Goal: Transaction & Acquisition: Purchase product/service

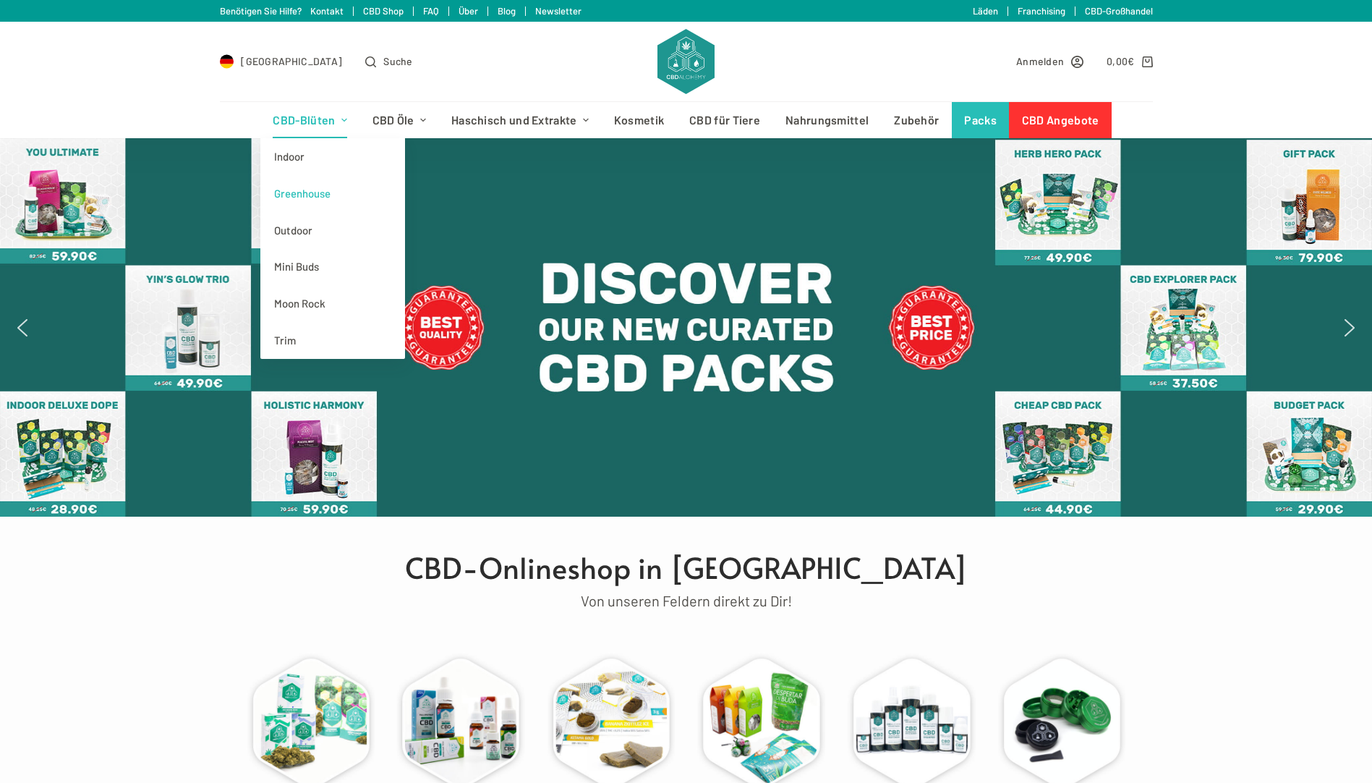
click at [312, 199] on link "Greenhouse" at bounding box center [332, 193] width 145 height 37
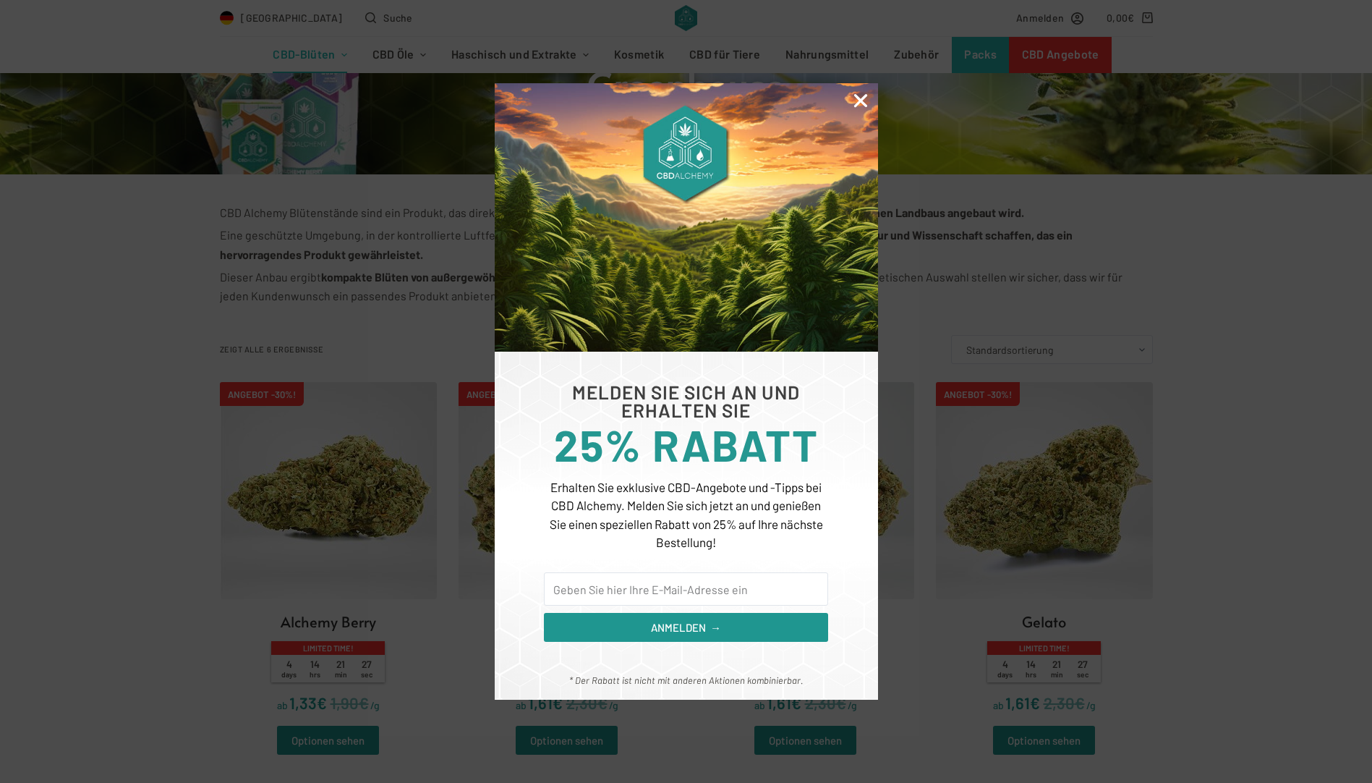
scroll to position [289, 0]
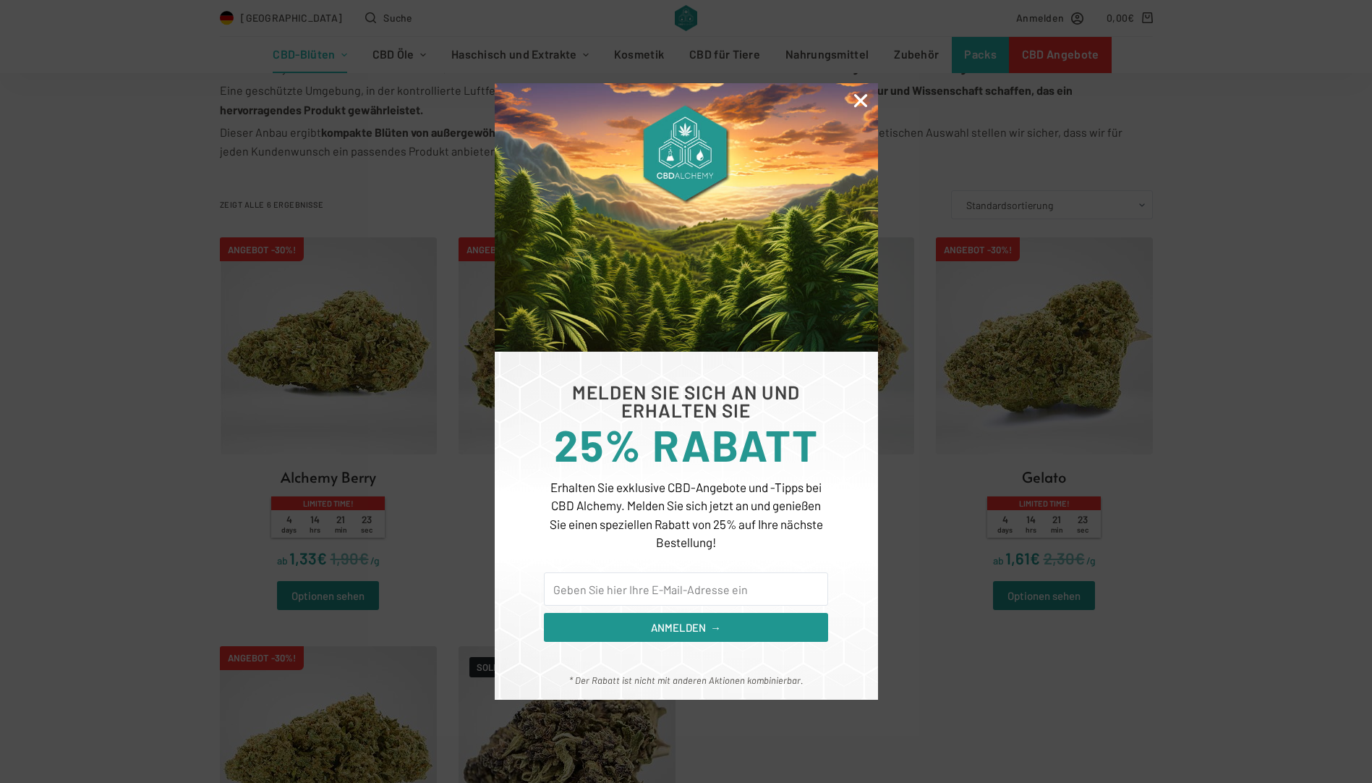
click at [864, 100] on icon "Close" at bounding box center [860, 100] width 19 height 19
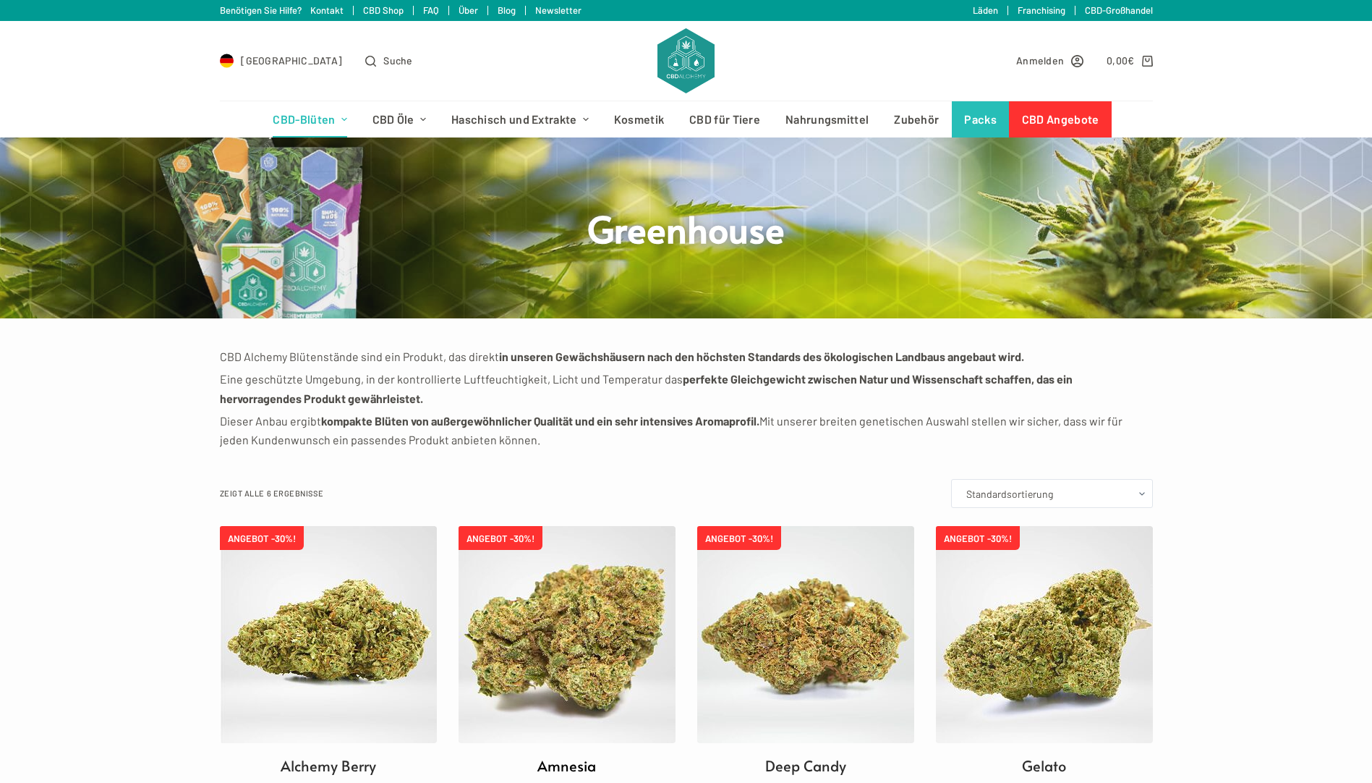
scroll to position [0, 0]
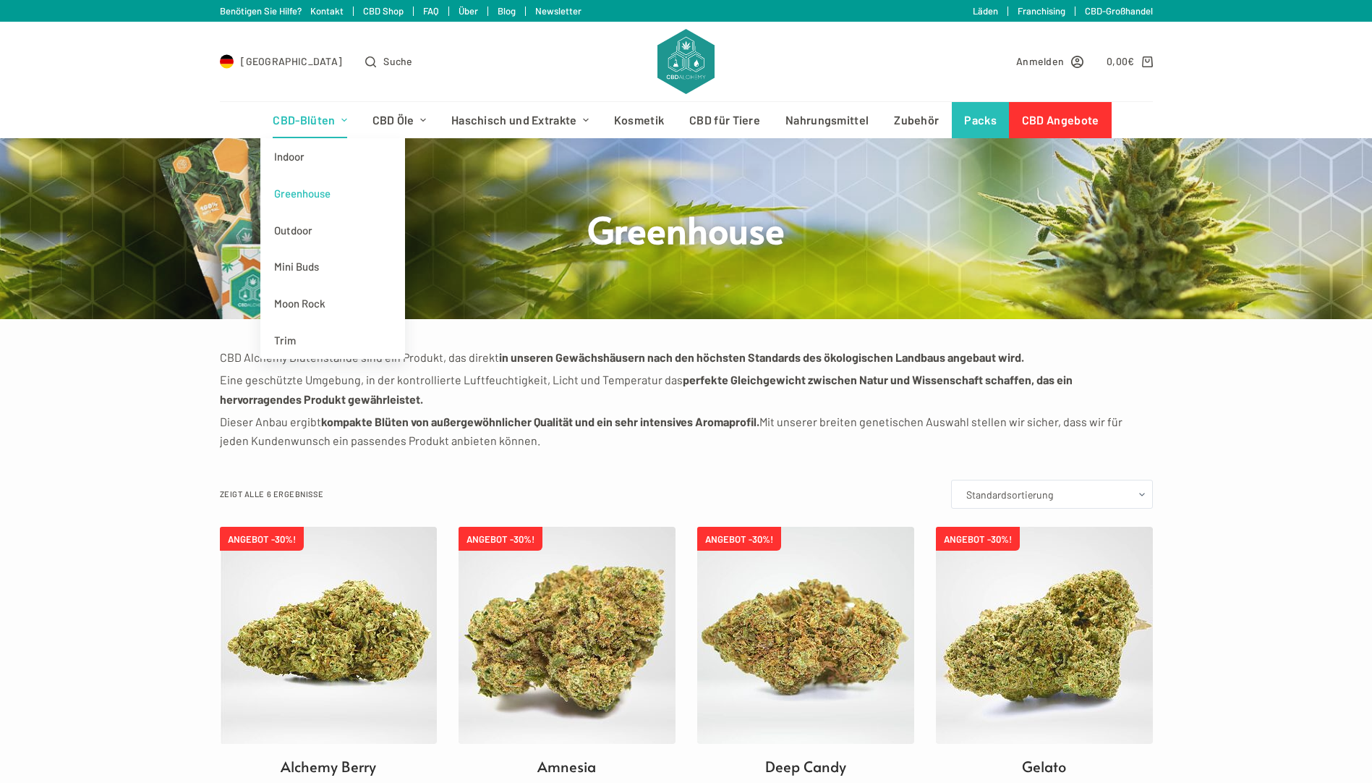
click at [315, 195] on link "Greenhouse" at bounding box center [332, 193] width 145 height 37
click at [323, 151] on link "Indoor" at bounding box center [332, 156] width 145 height 37
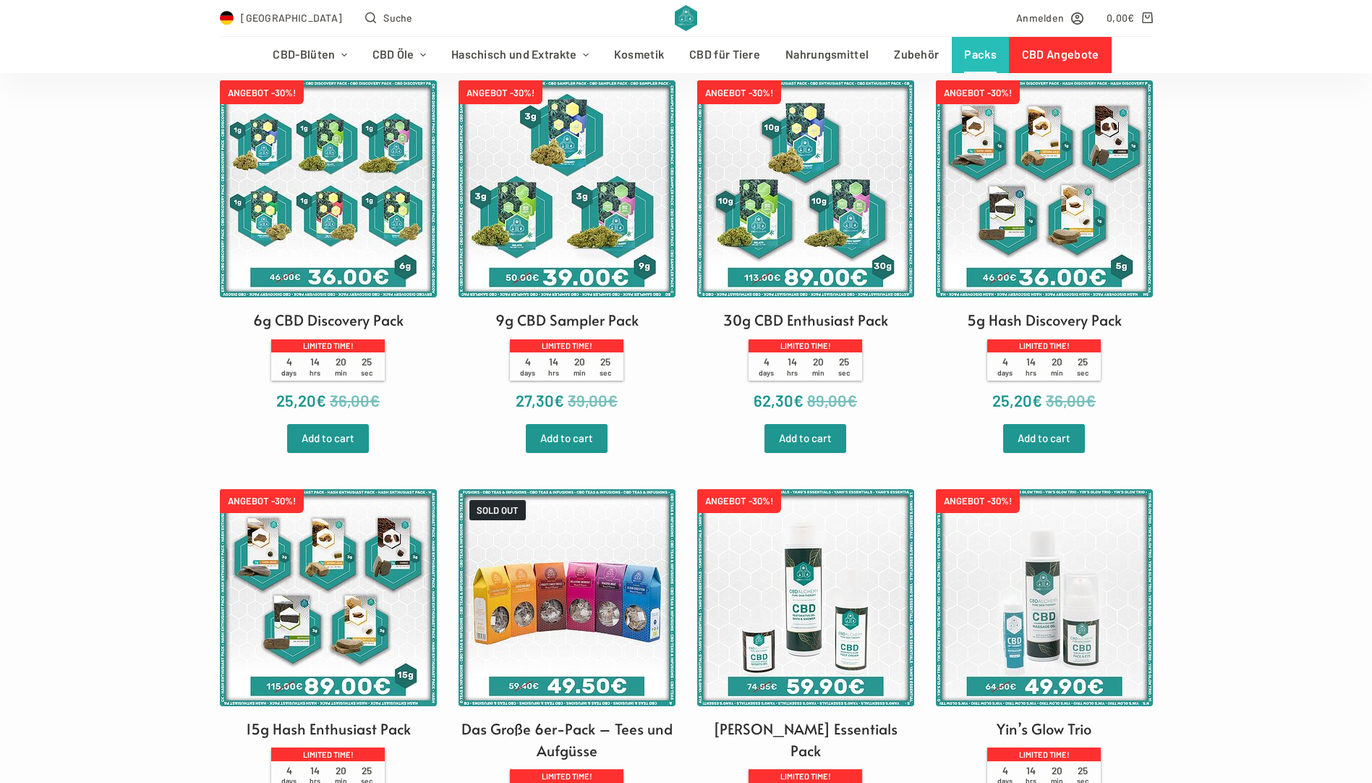
scroll to position [289, 0]
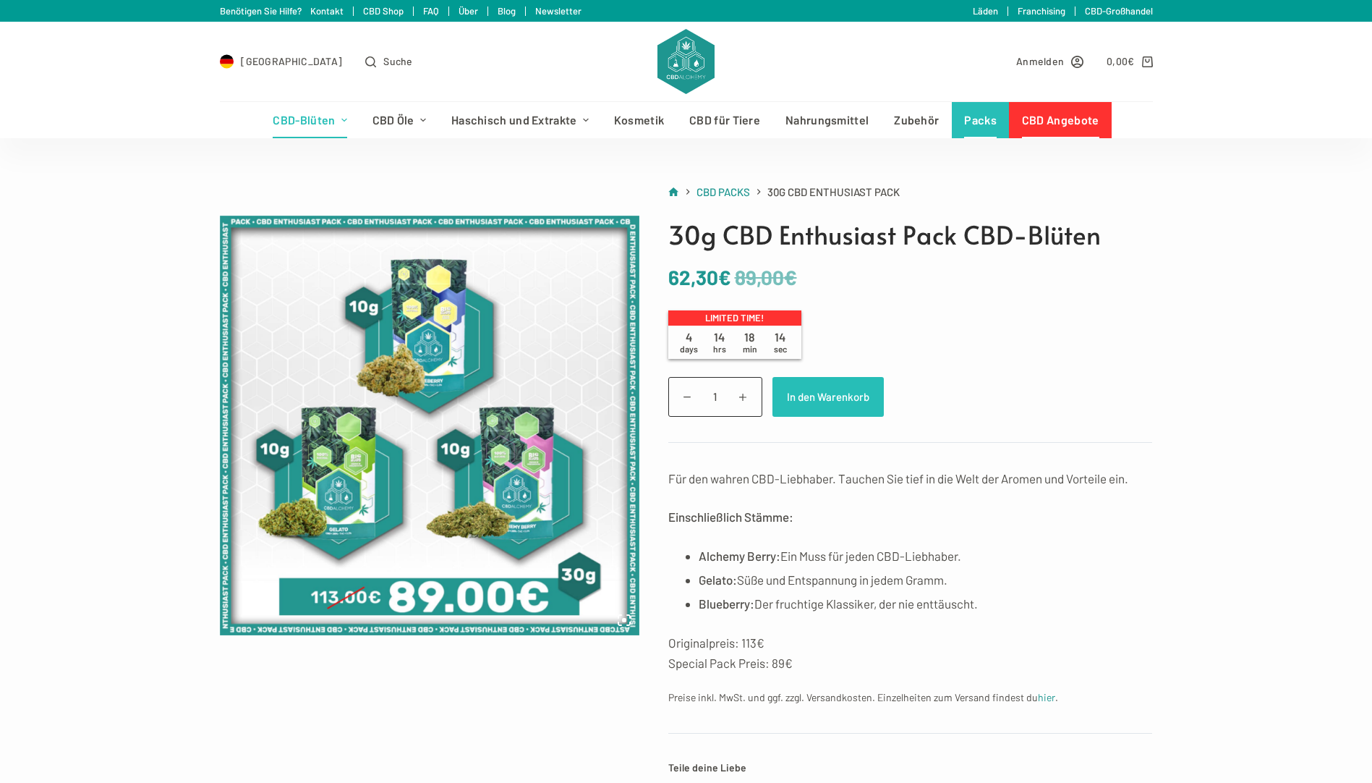
click at [808, 388] on button "In den Warenkorb" at bounding box center [827, 397] width 111 height 40
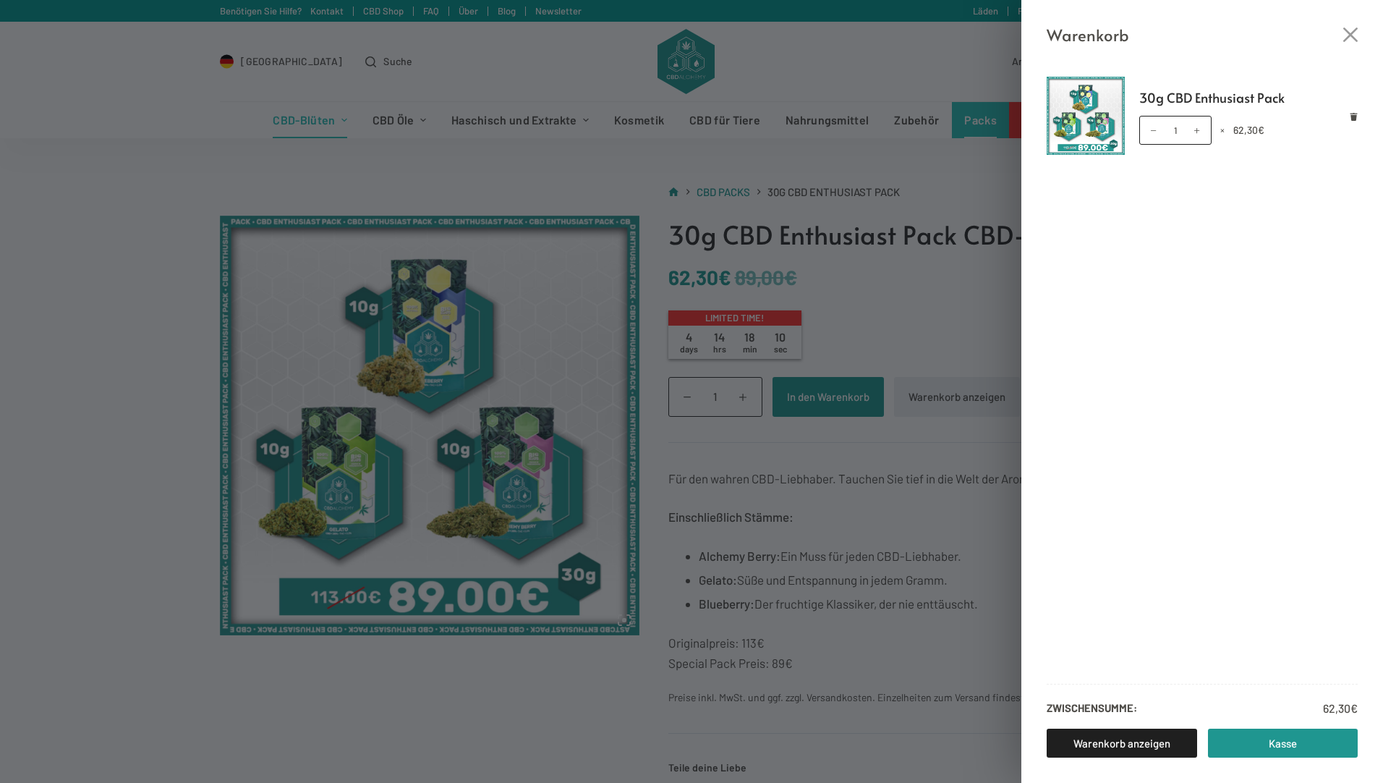
click at [184, 206] on div "Warenkorb 30g CBD Enthusiast Pack 30g CBD Enthusiast Pack Menge 1 × 62,30 € Zwi…" at bounding box center [691, 391] width 1383 height 783
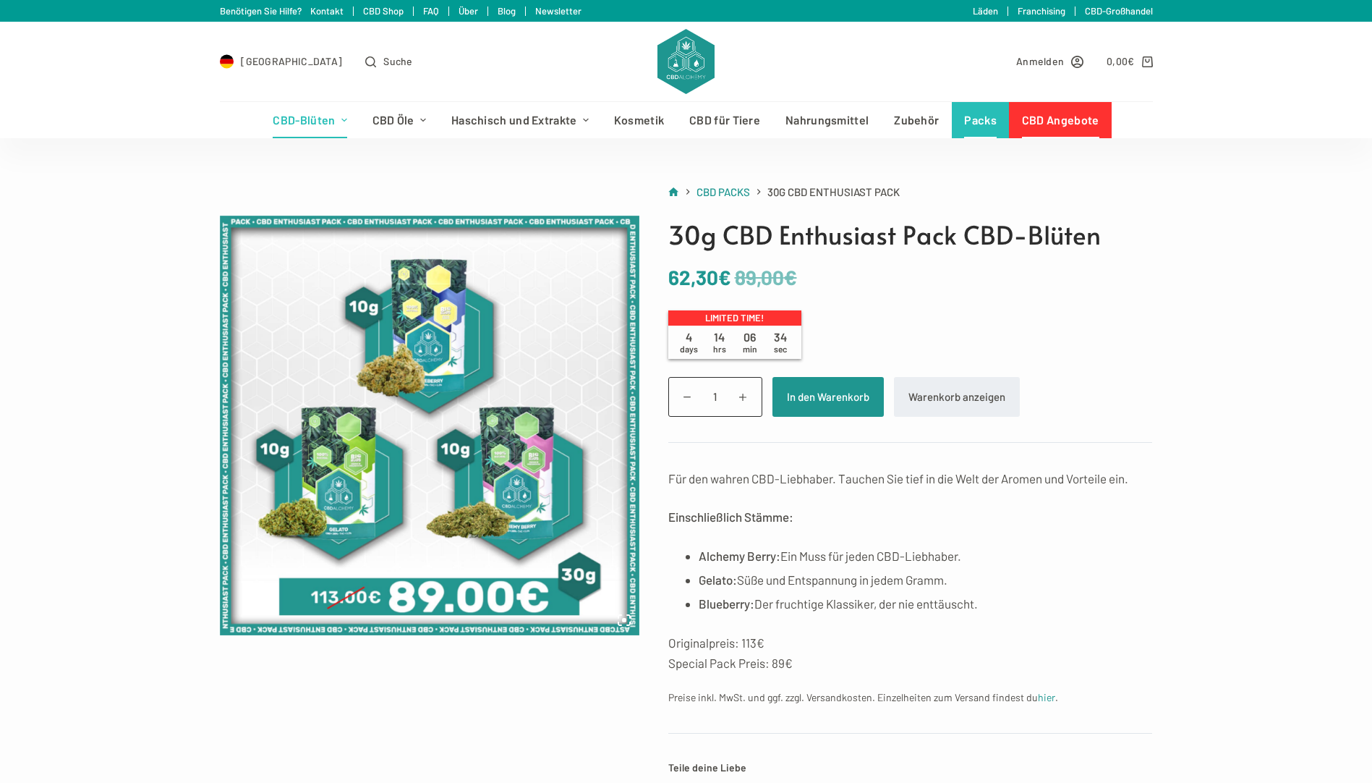
scroll to position [72, 0]
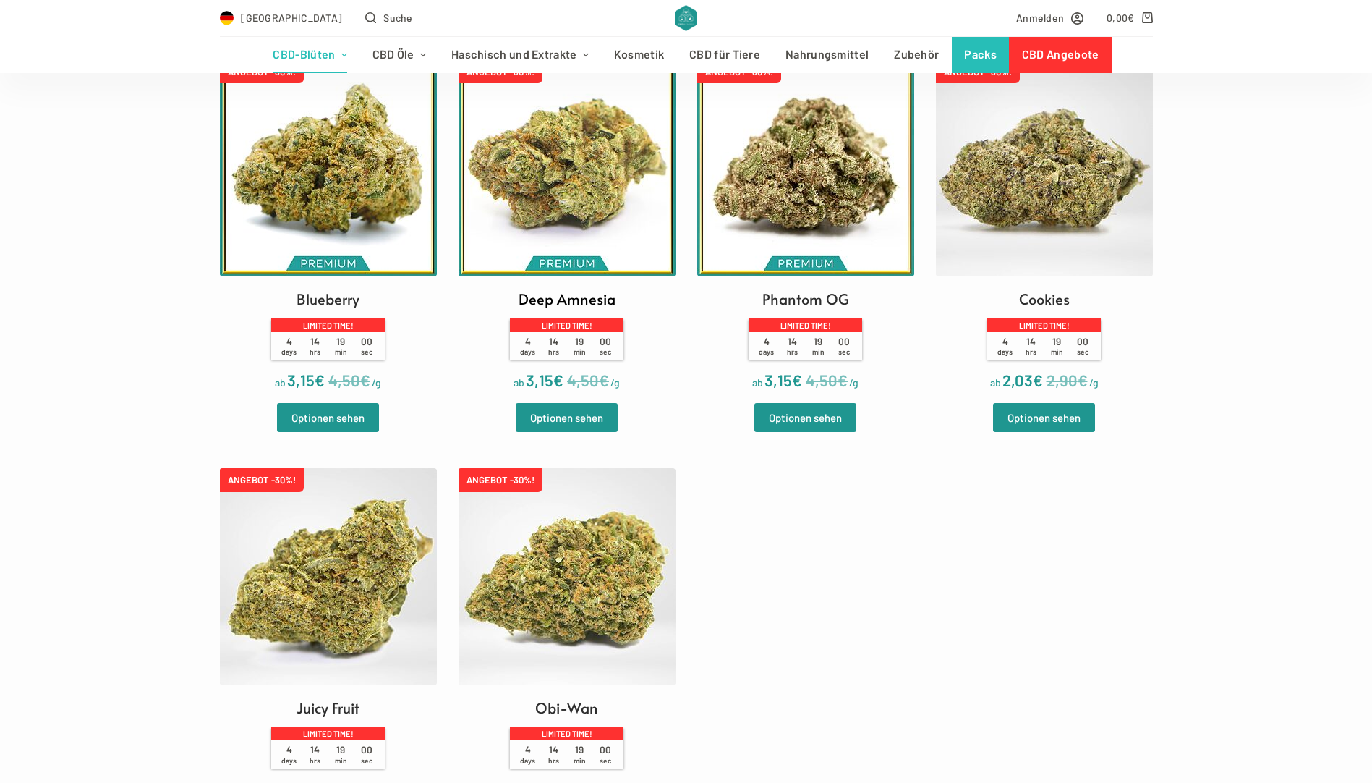
scroll to position [506, 0]
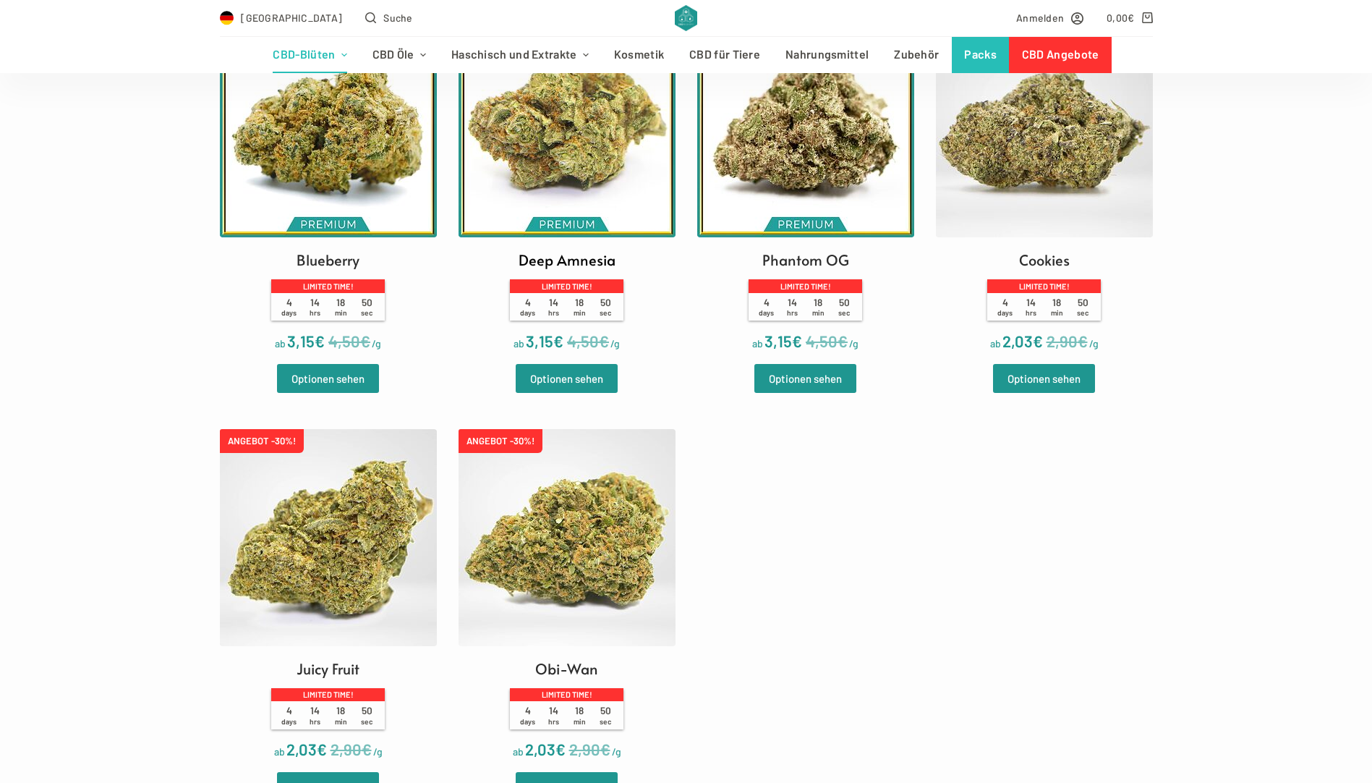
drag, startPoint x: 779, startPoint y: 169, endPoint x: 614, endPoint y: 179, distance: 165.3
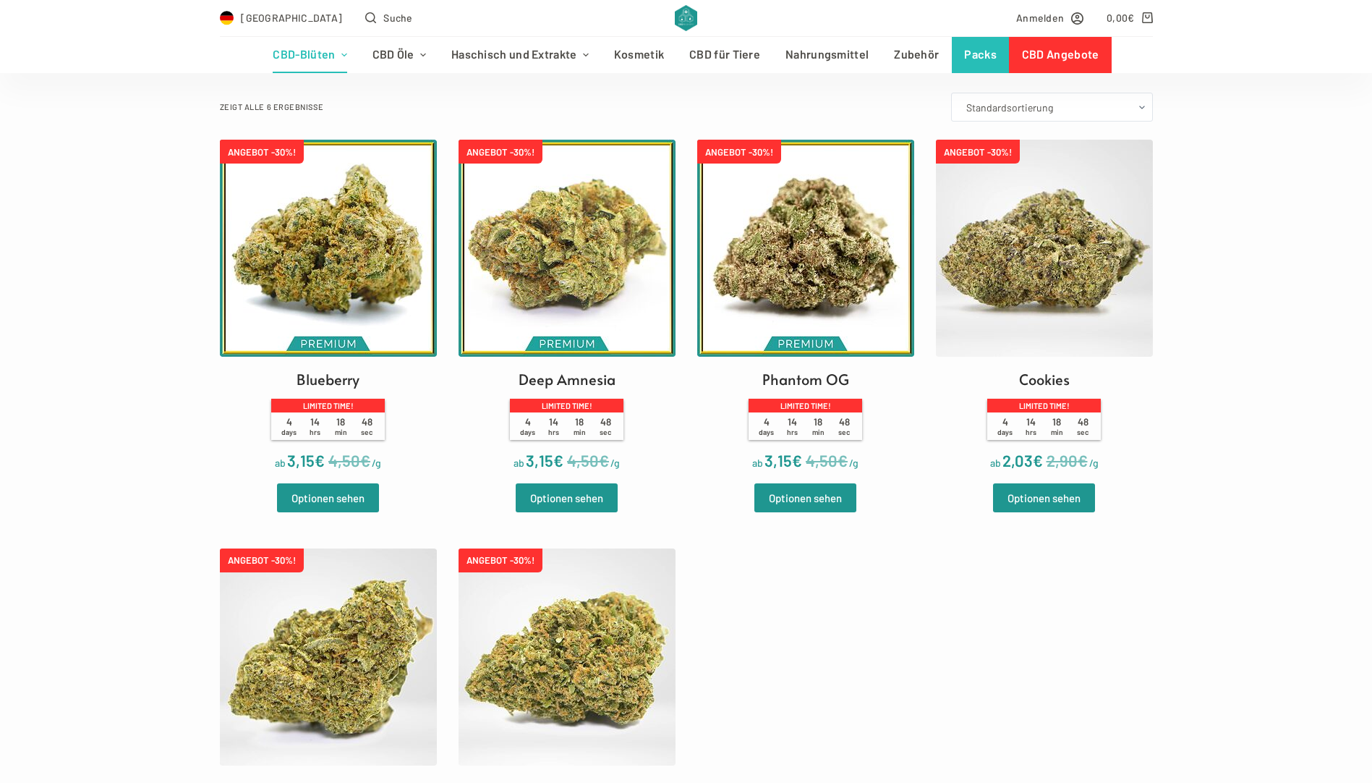
scroll to position [217, 0]
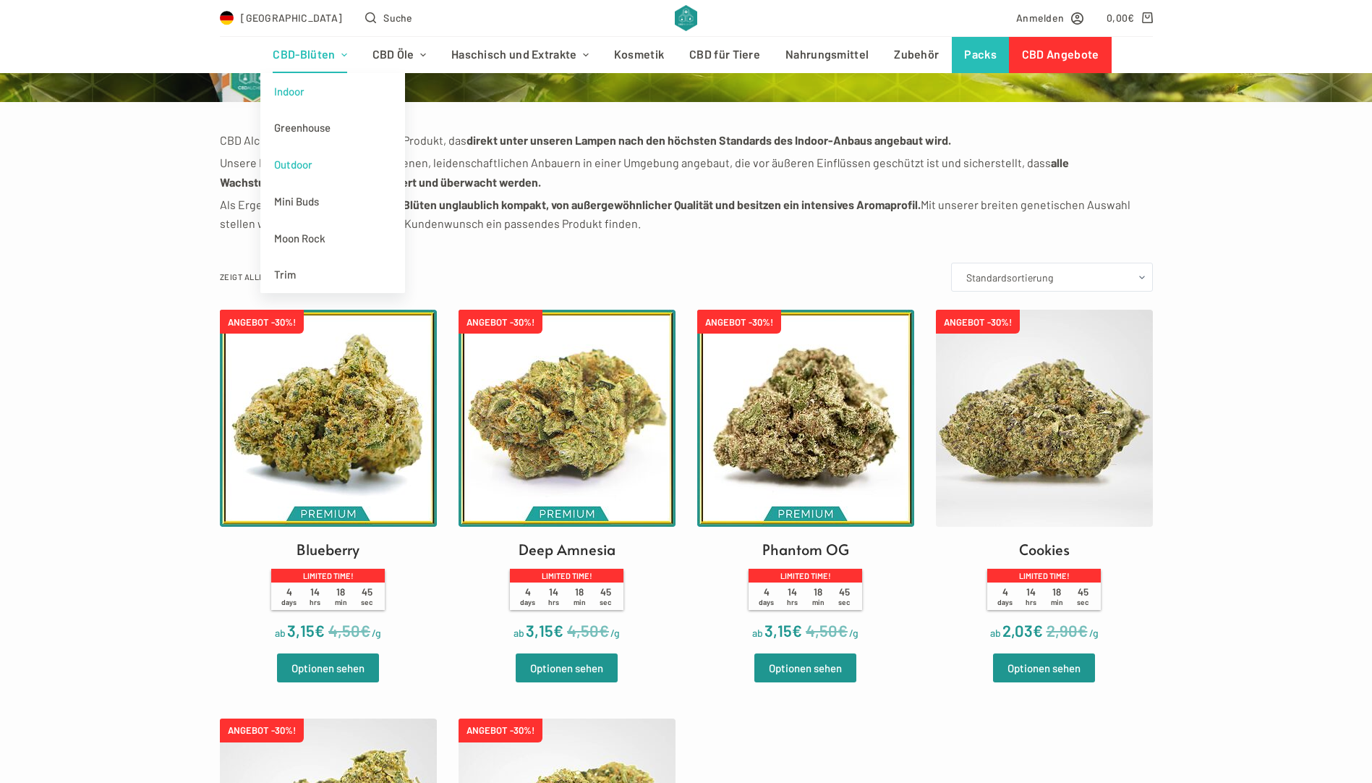
click at [302, 160] on link "Outdoor" at bounding box center [332, 164] width 145 height 37
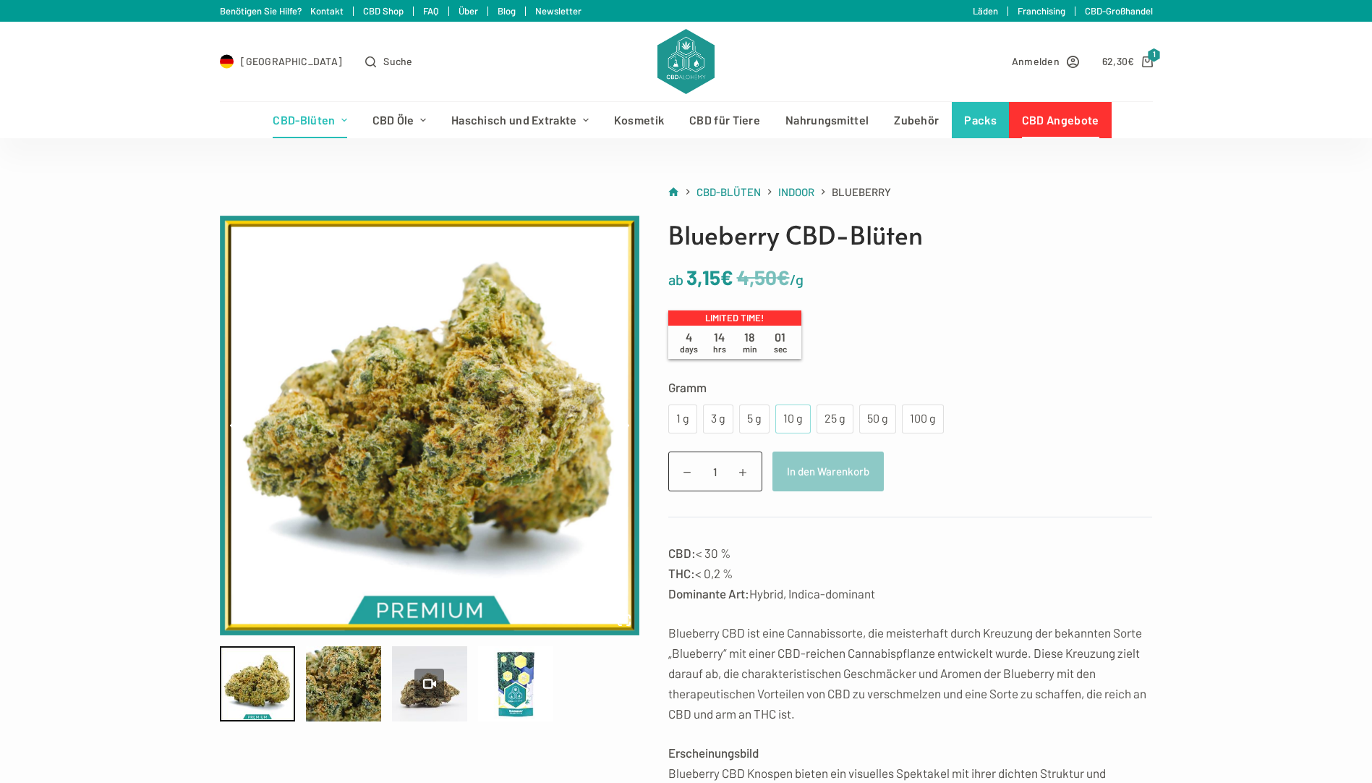
click at [784, 425] on div "10 g" at bounding box center [793, 418] width 18 height 19
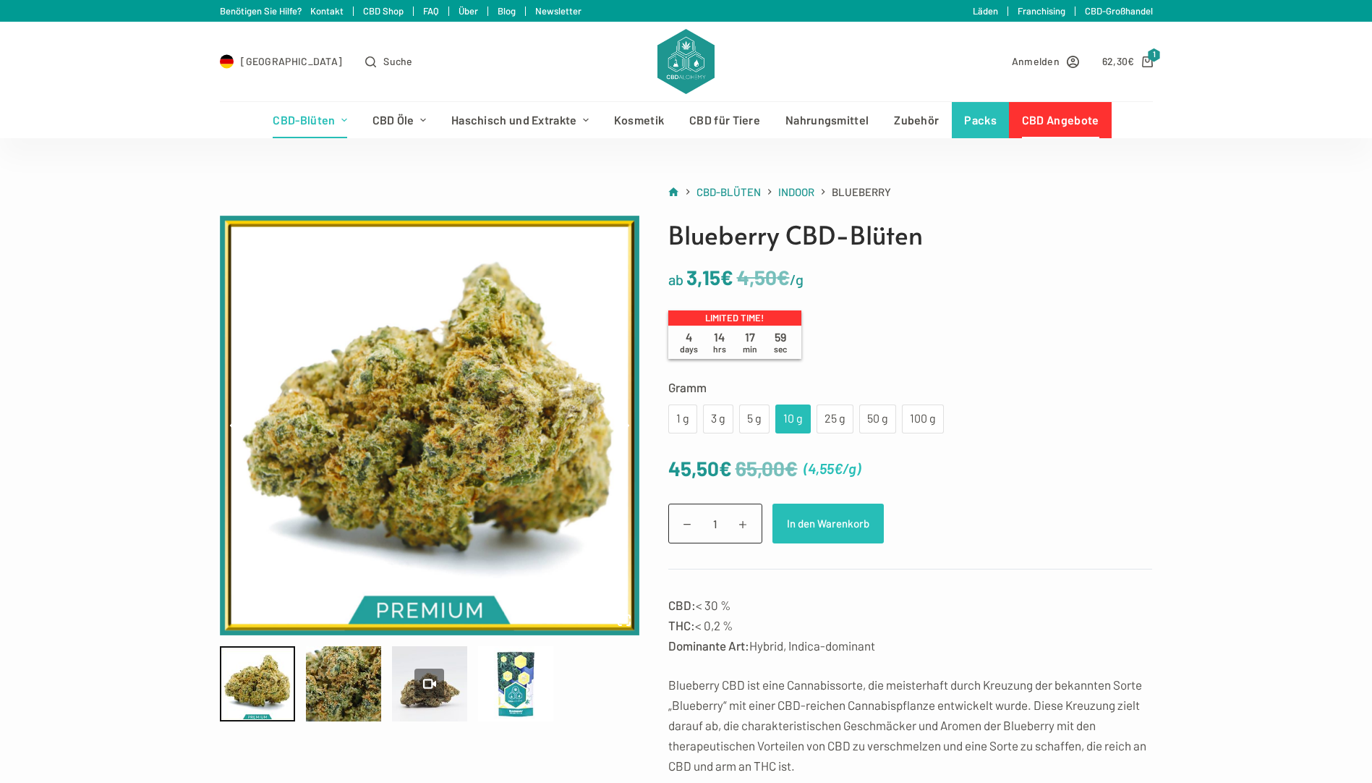
click at [811, 524] on button "In den Warenkorb" at bounding box center [827, 523] width 111 height 40
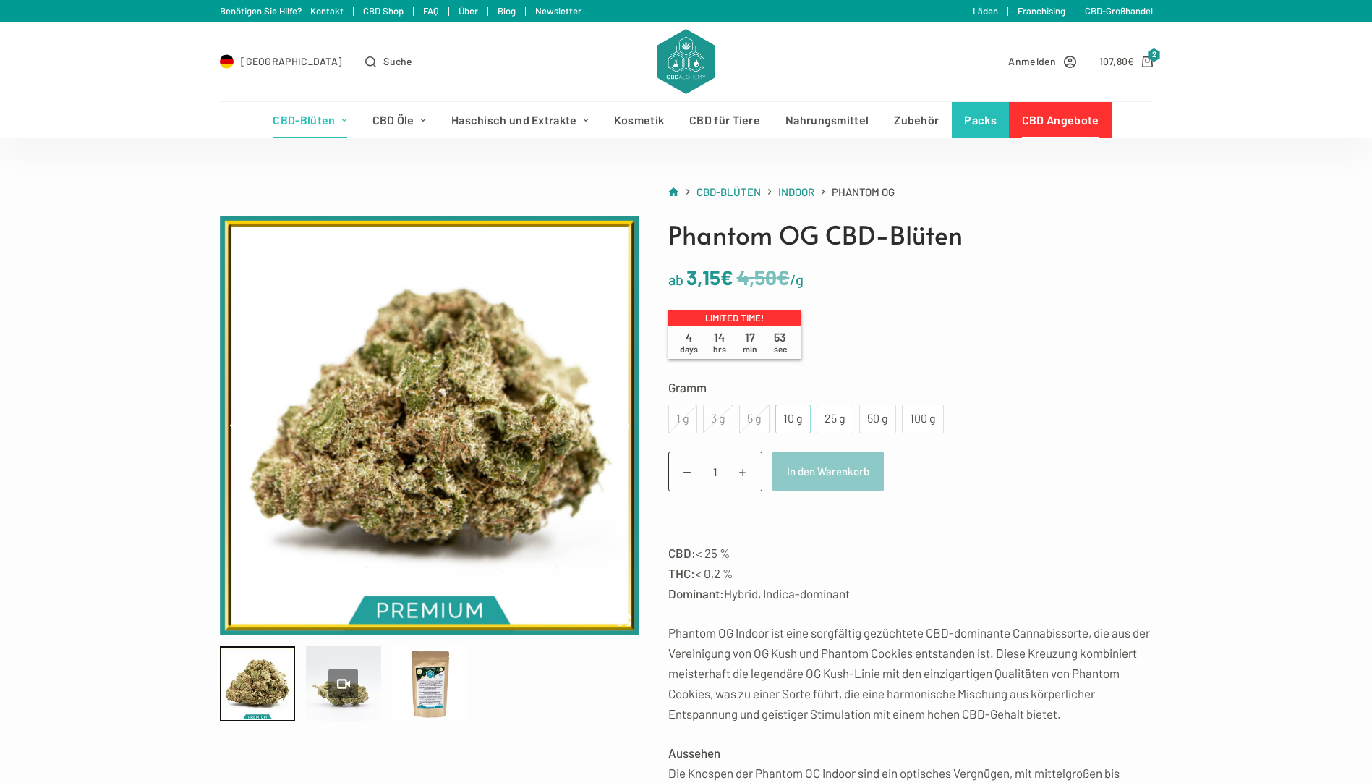
click at [784, 423] on div "10 g" at bounding box center [793, 418] width 18 height 19
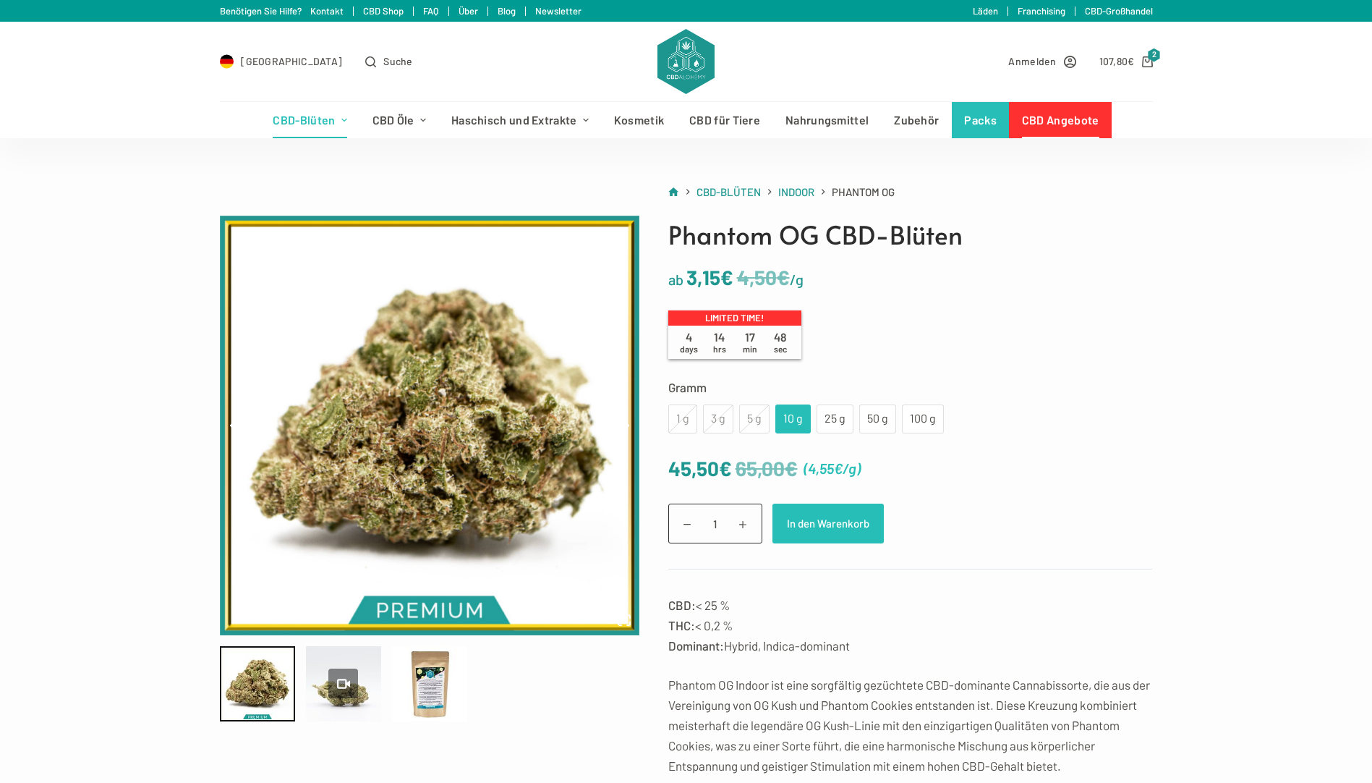
click at [815, 524] on button "In den Warenkorb" at bounding box center [827, 523] width 111 height 40
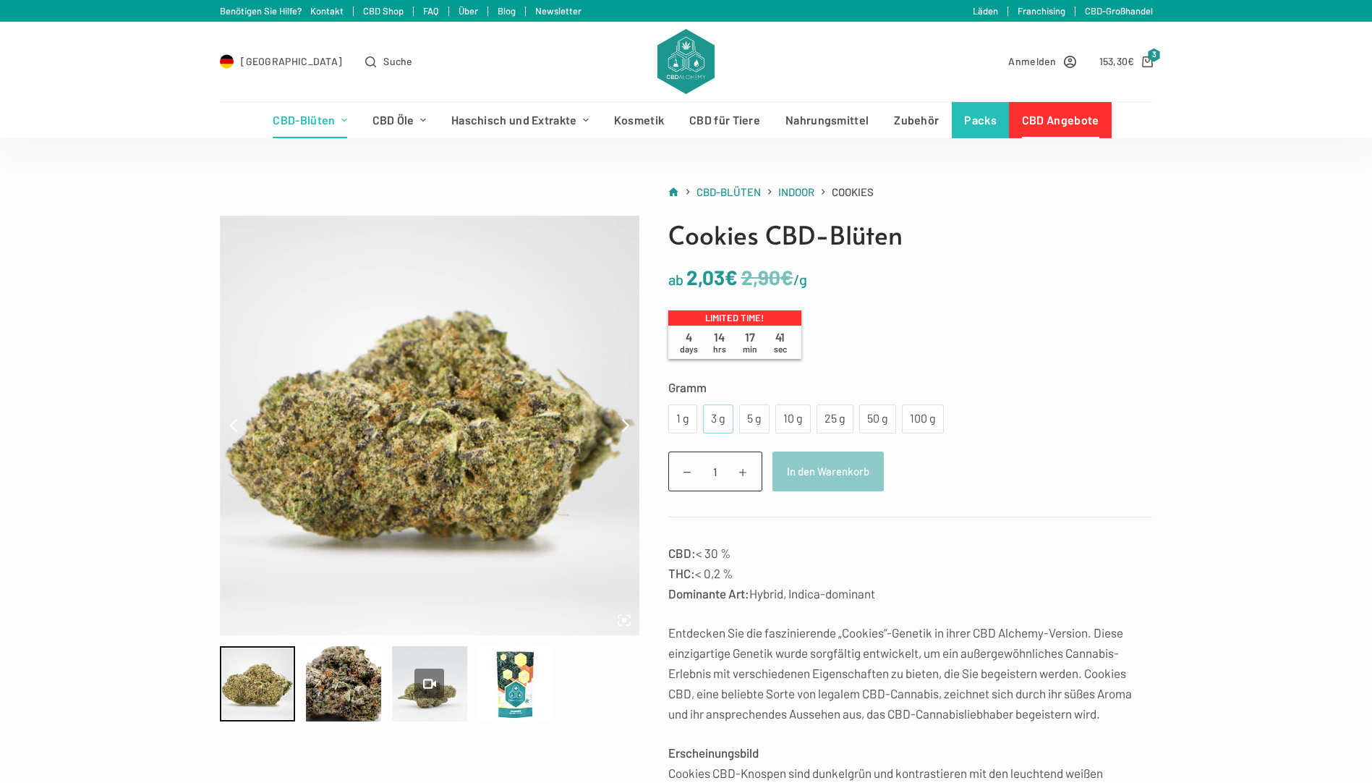
click at [723, 419] on div "3 g" at bounding box center [718, 418] width 13 height 19
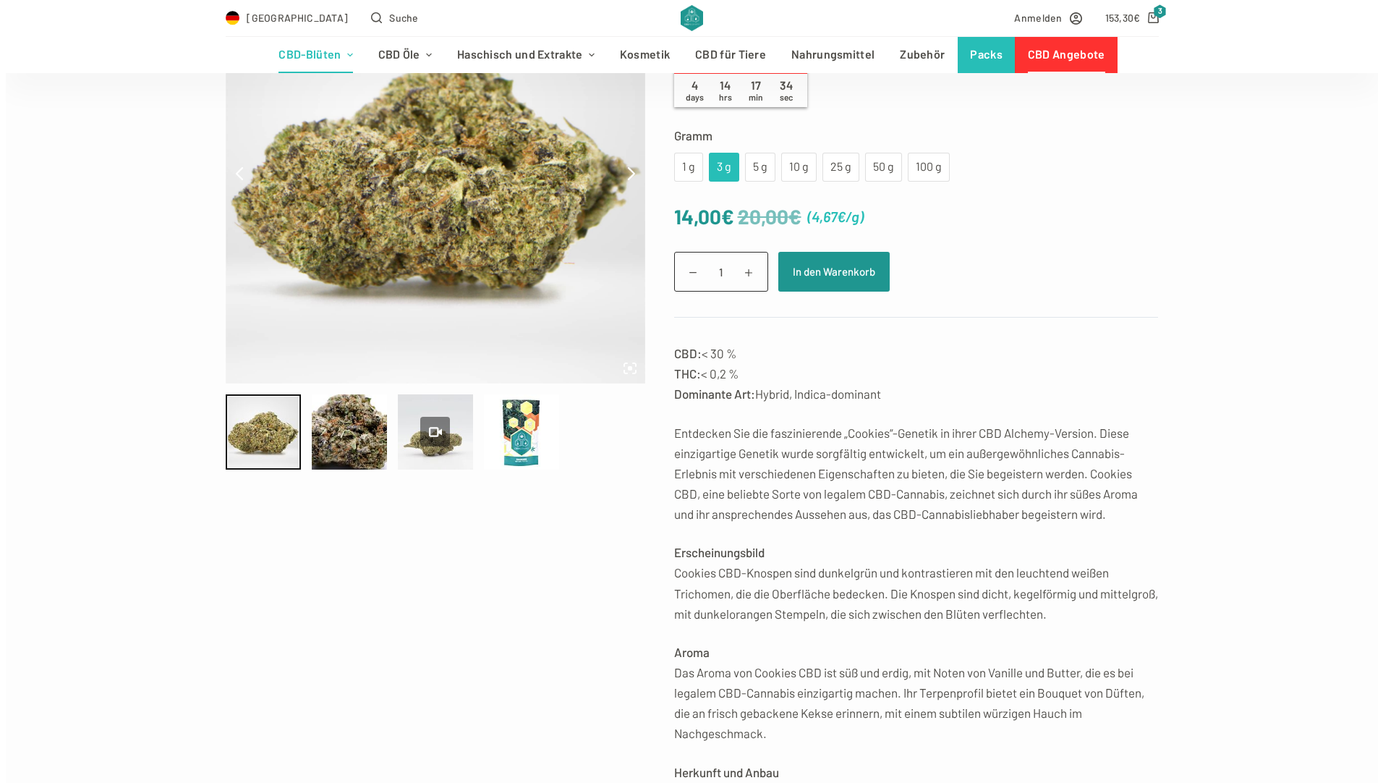
scroll to position [217, 0]
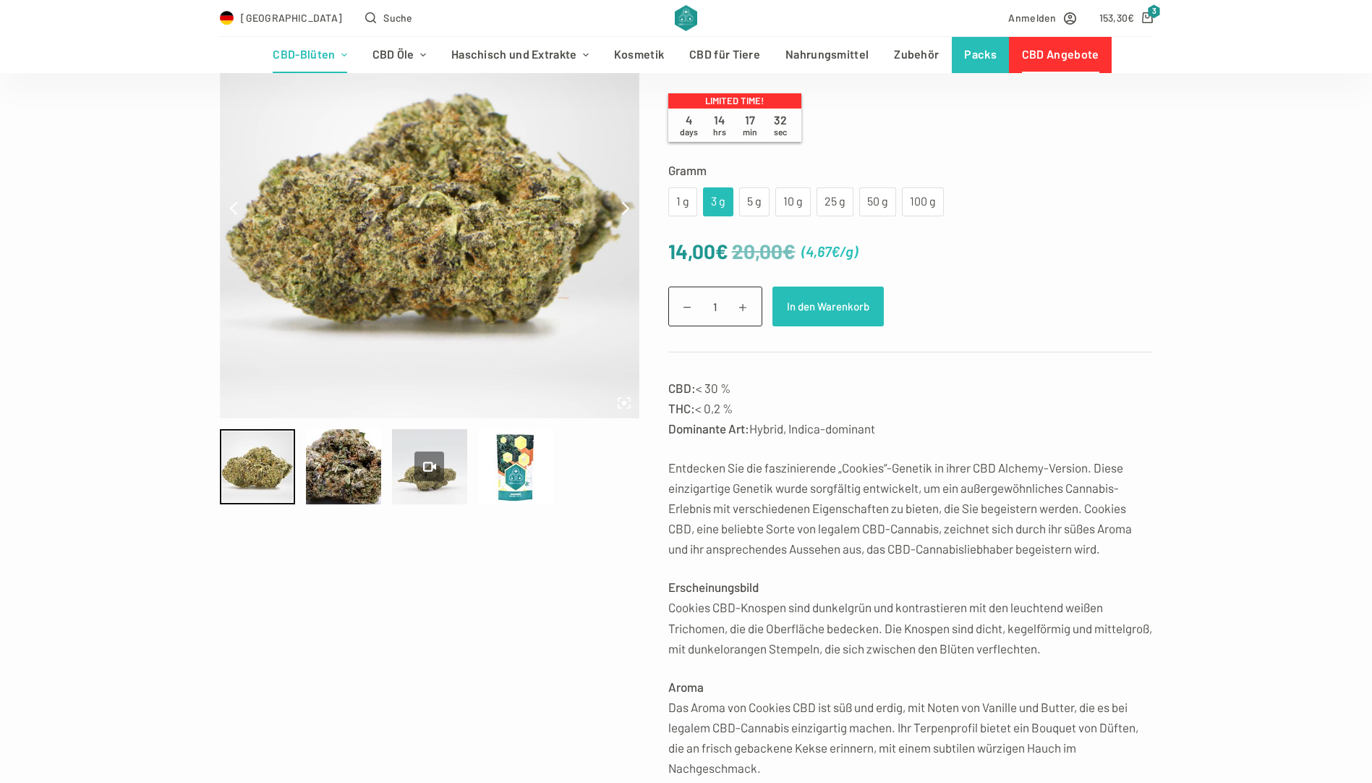
click at [801, 309] on button "In den Warenkorb" at bounding box center [827, 306] width 111 height 40
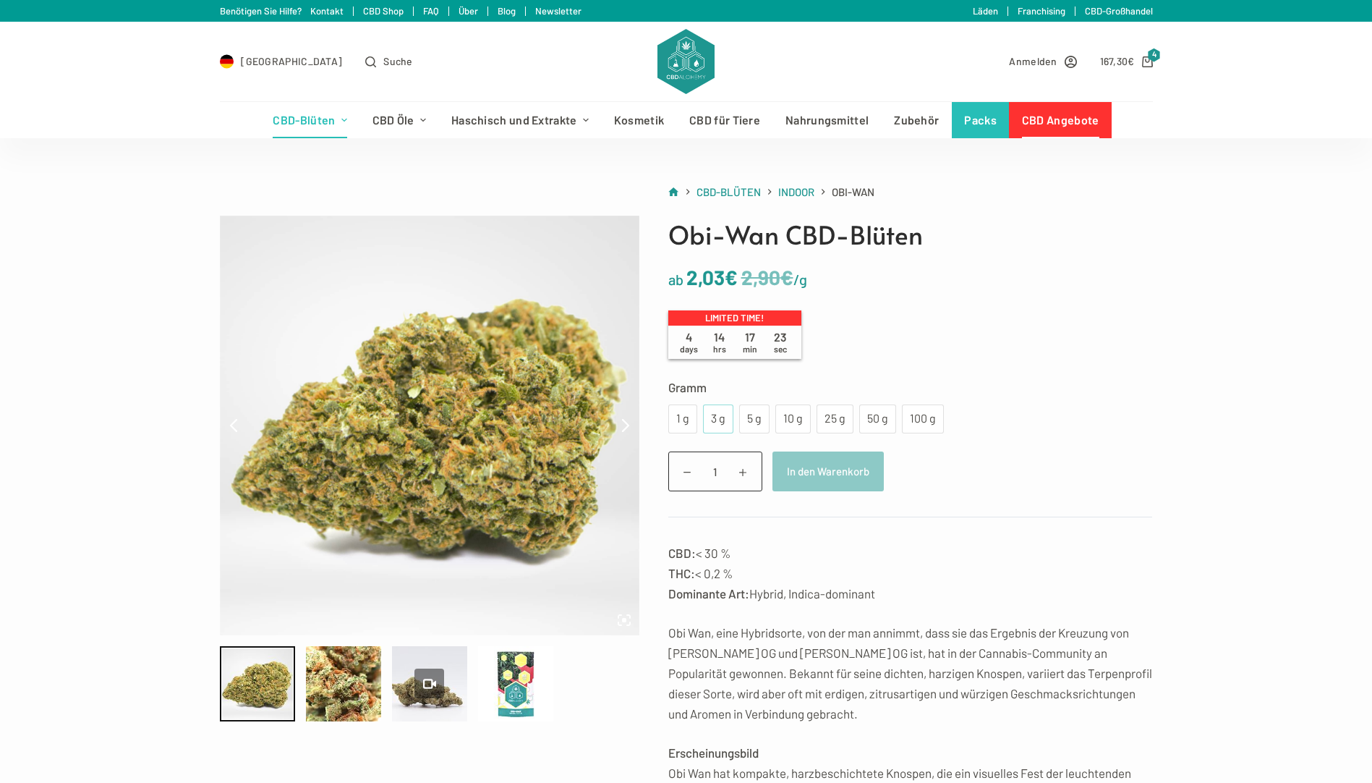
click at [725, 419] on div "3 g" at bounding box center [718, 418] width 30 height 29
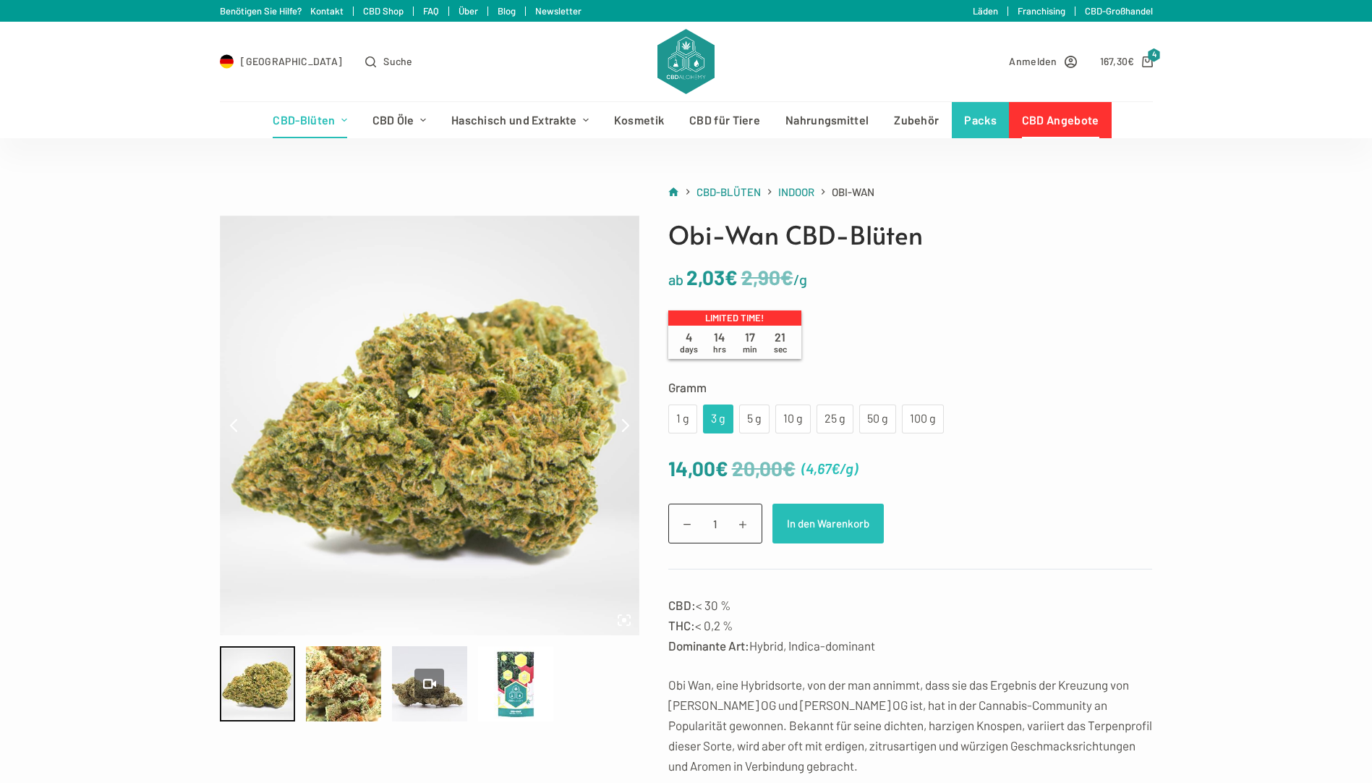
click at [809, 522] on button "In den Warenkorb" at bounding box center [827, 523] width 111 height 40
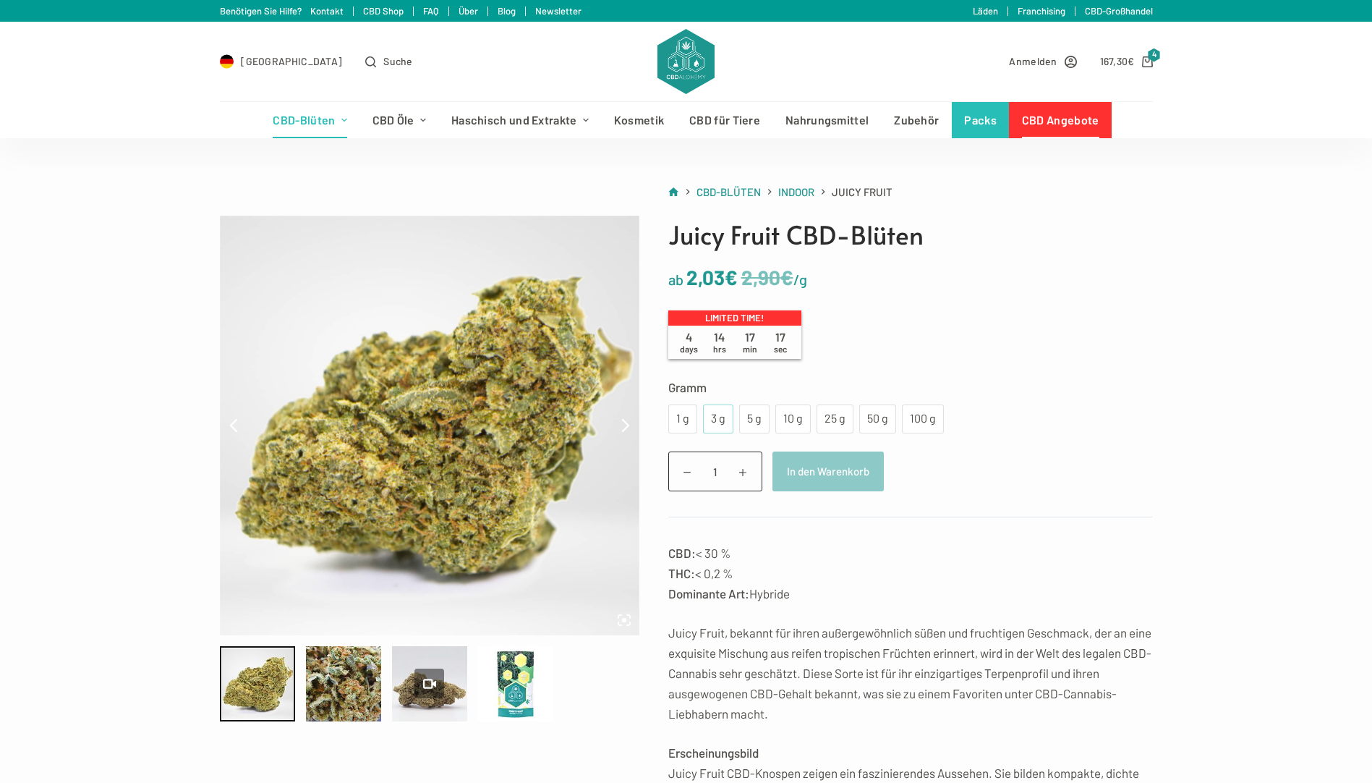
click at [723, 414] on div "3 g" at bounding box center [718, 418] width 13 height 19
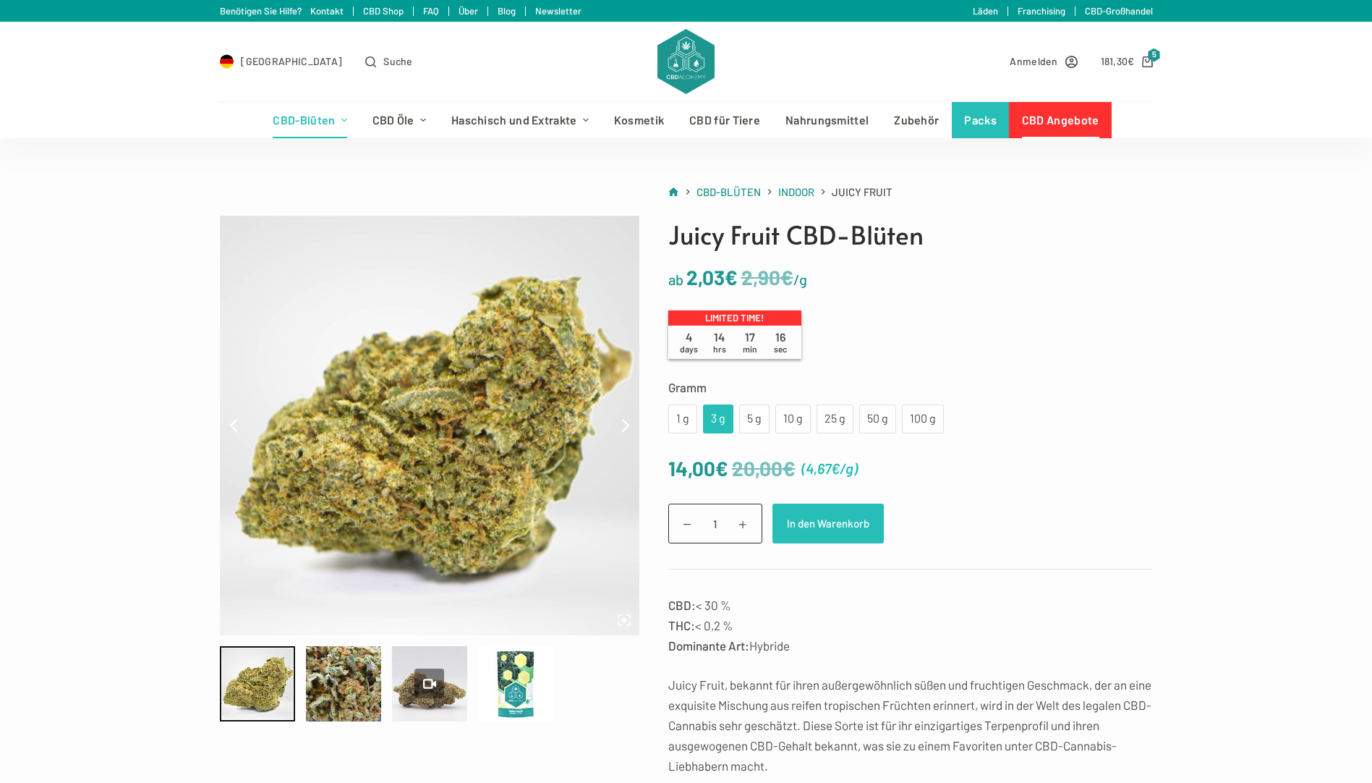
click at [804, 524] on button "In den Warenkorb" at bounding box center [827, 523] width 111 height 40
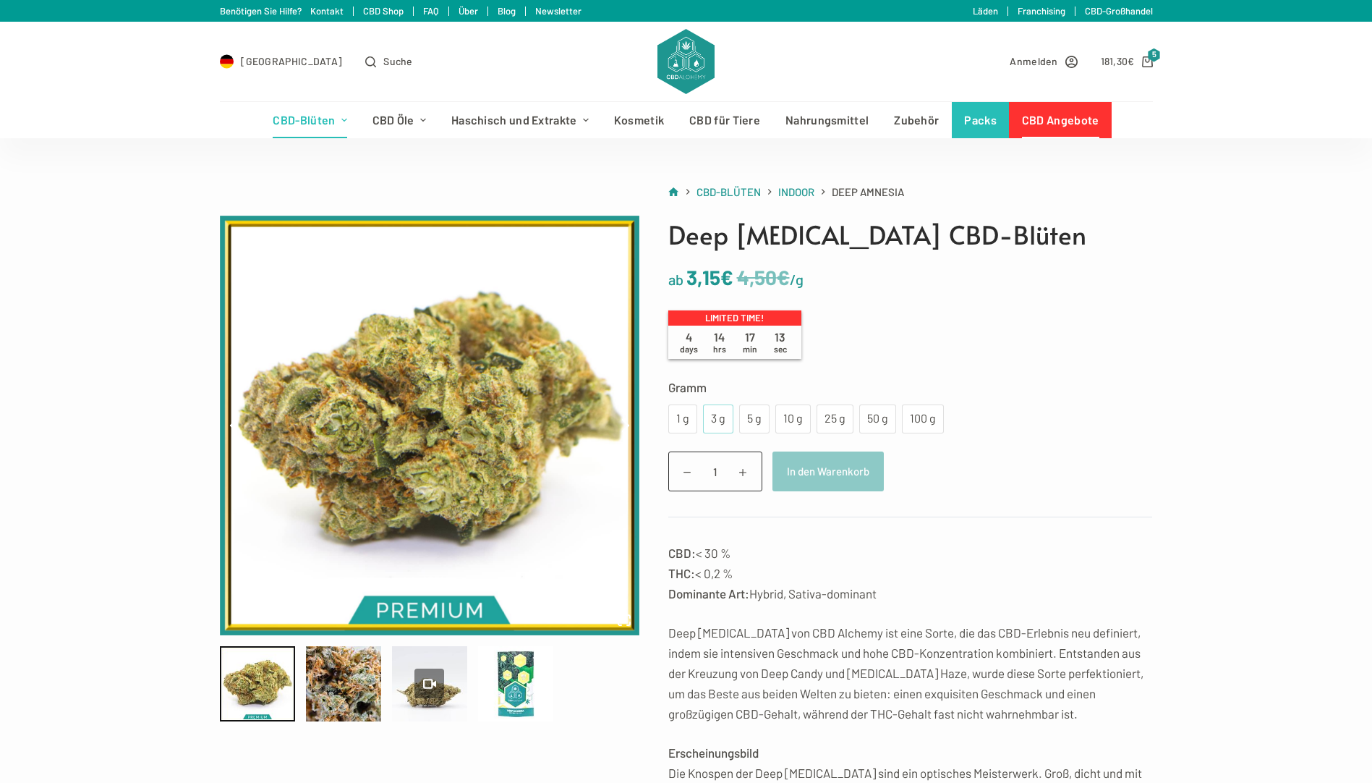
click at [720, 421] on div "3 g" at bounding box center [718, 418] width 13 height 19
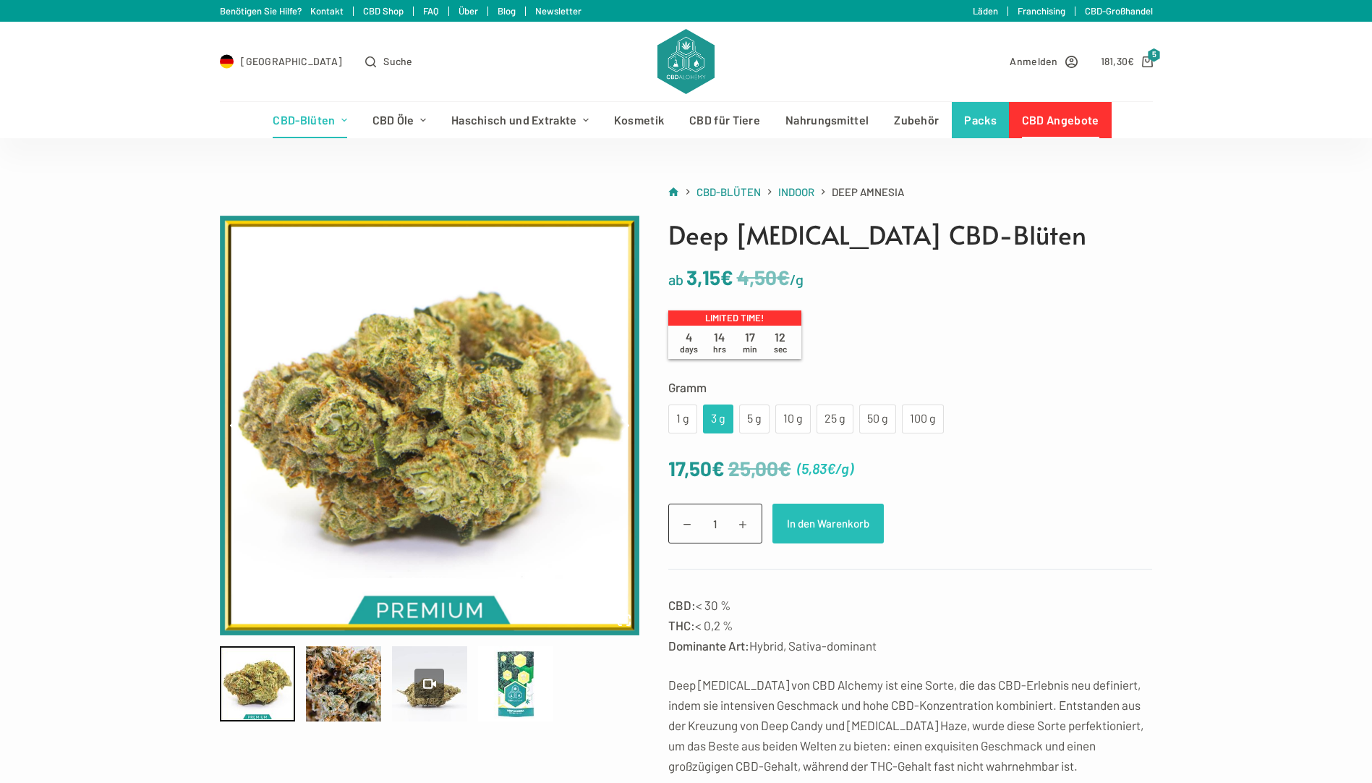
click at [809, 530] on button "In den Warenkorb" at bounding box center [827, 523] width 111 height 40
click at [1151, 64] on icon "Shopping cart" at bounding box center [1147, 61] width 11 height 11
click at [1147, 62] on icon "Shopping cart" at bounding box center [1147, 61] width 11 height 11
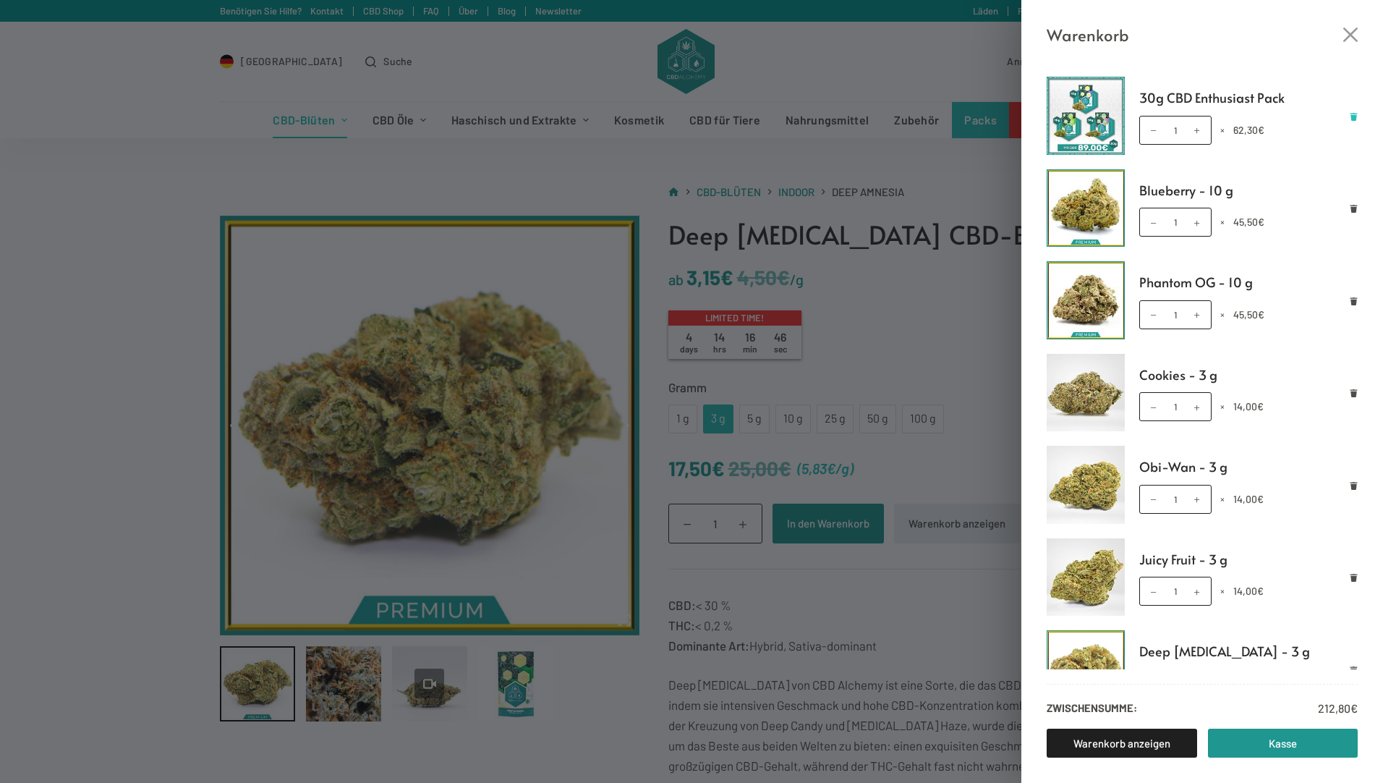
click at [1350, 116] on icon "Remove 30g CBD Enthusiast Pack from cart" at bounding box center [1354, 117] width 8 height 8
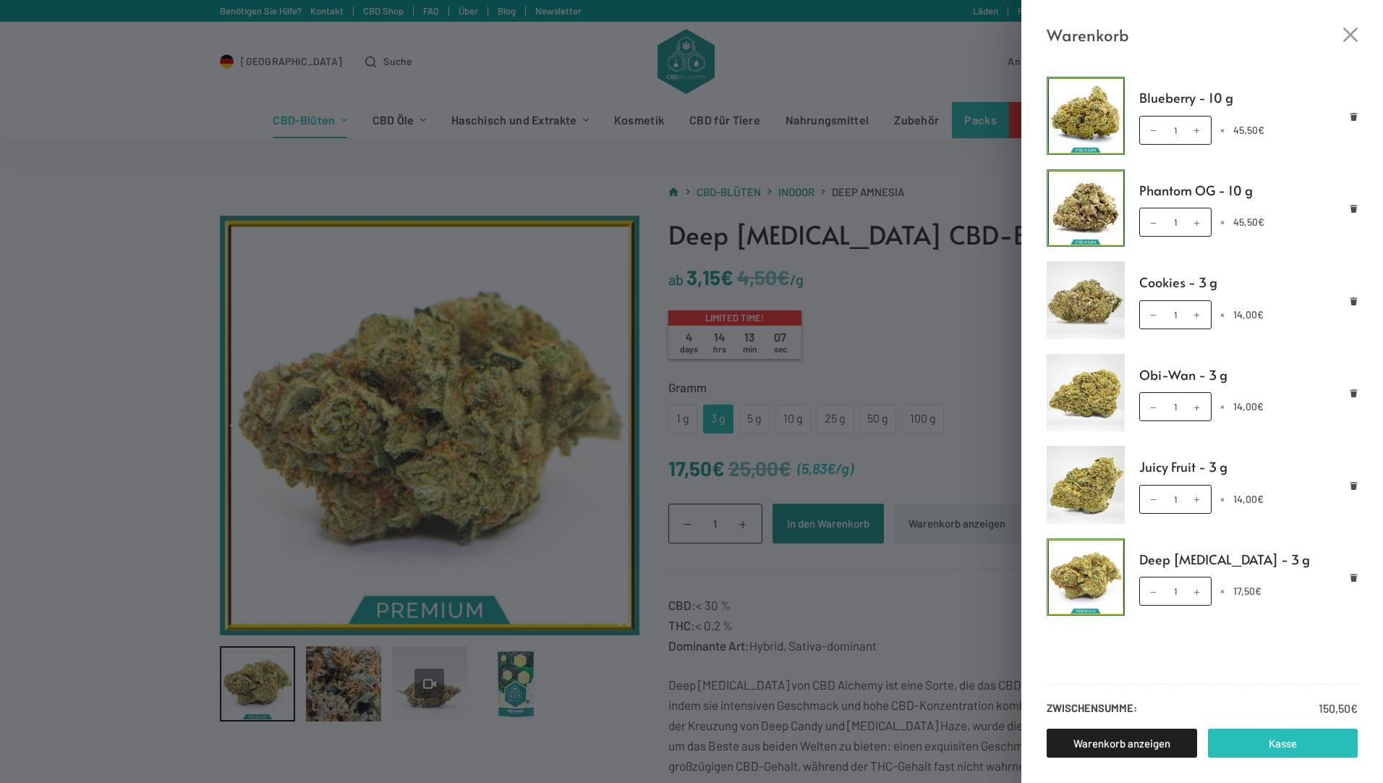
click at [1315, 739] on link "Kasse" at bounding box center [1283, 742] width 150 height 29
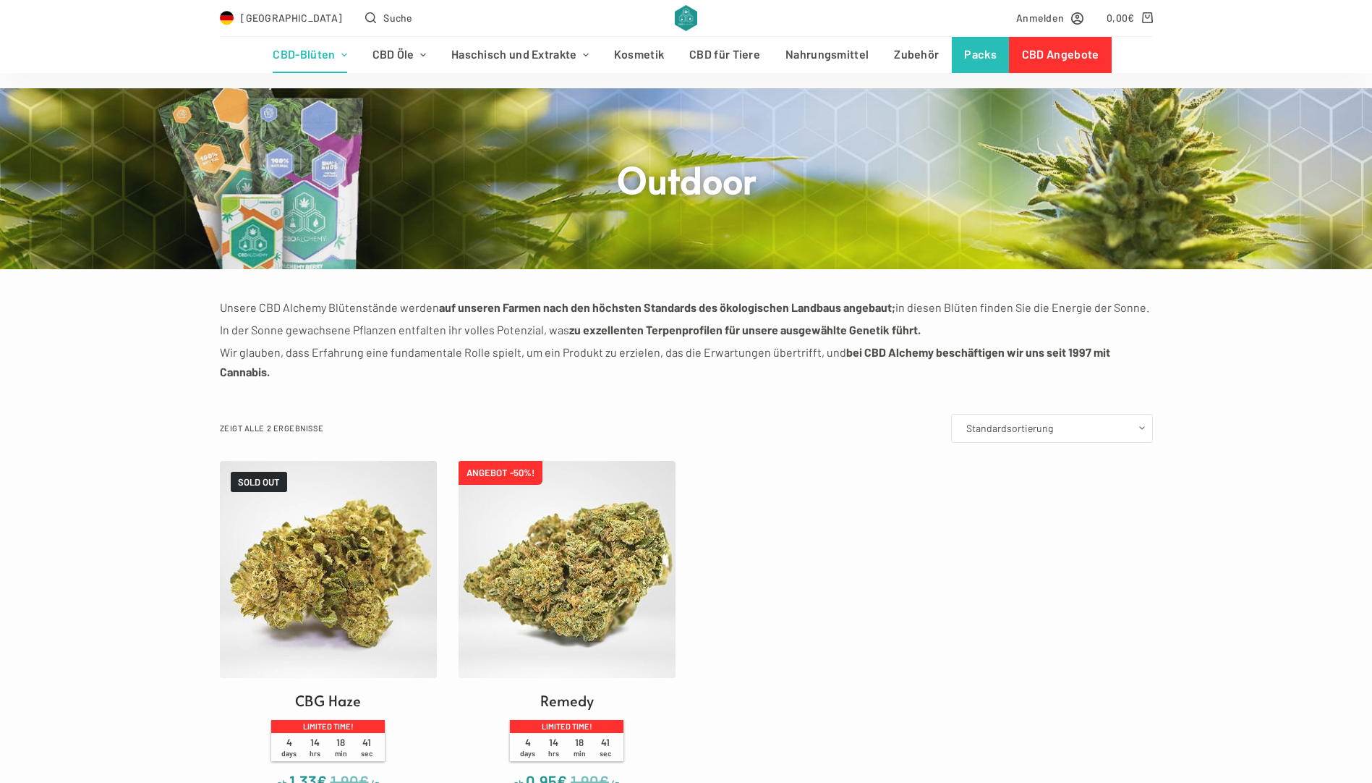
scroll to position [72, 0]
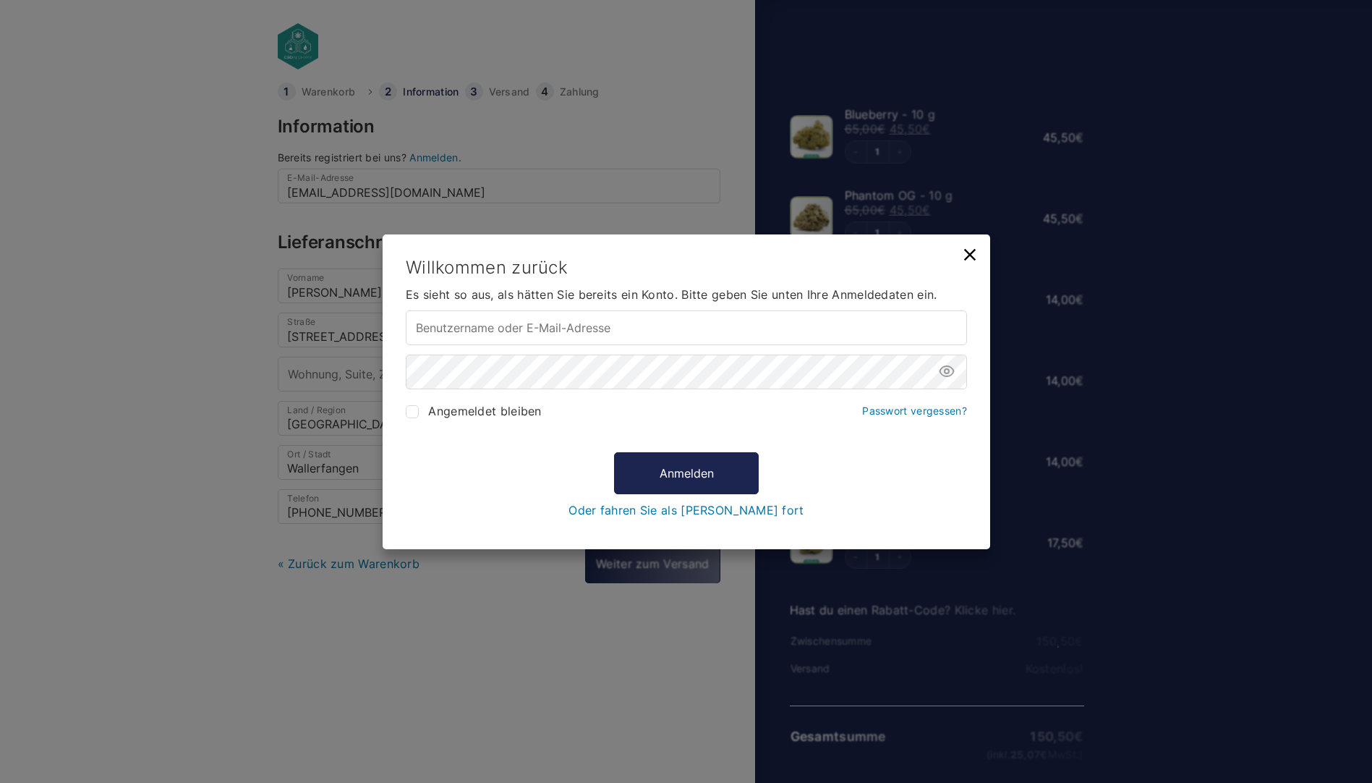
select select "DE-BE"
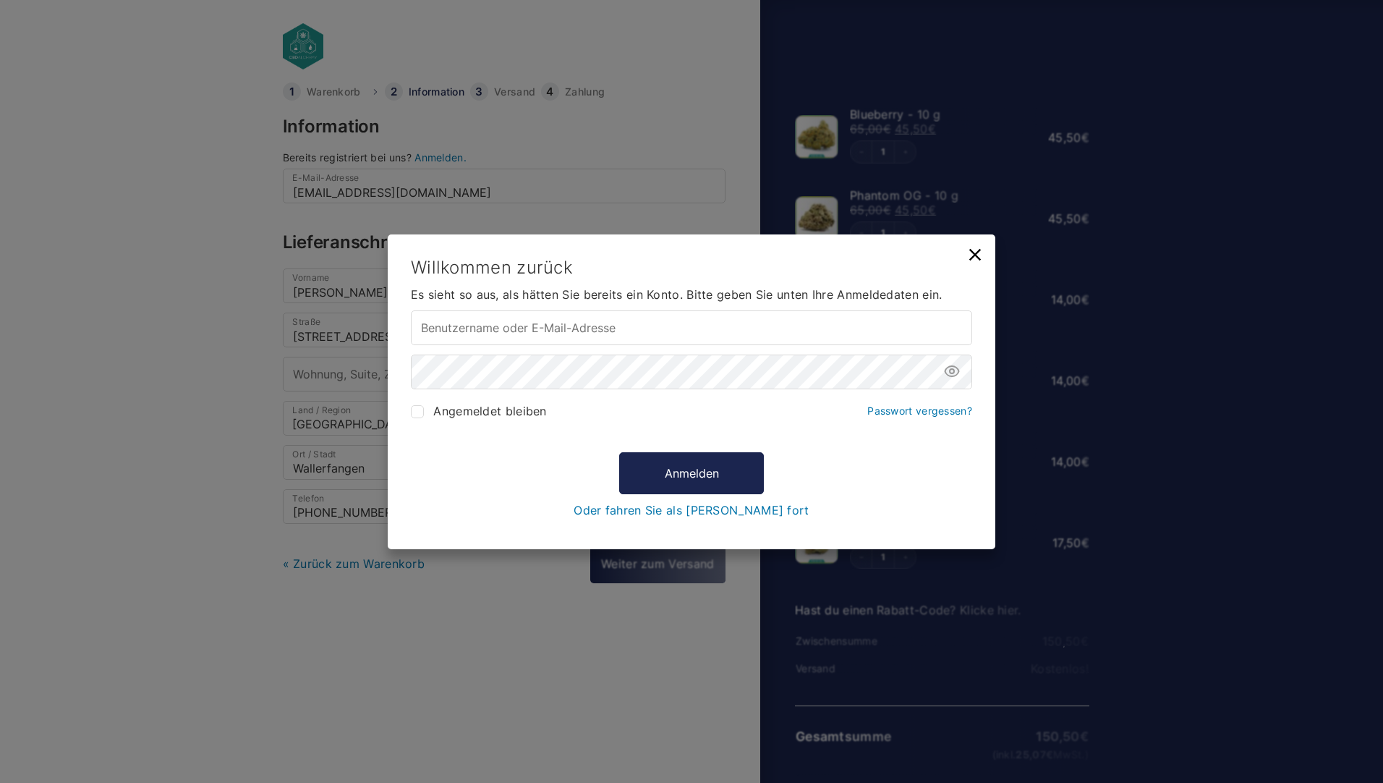
type input "phil.lein@outlook.de"
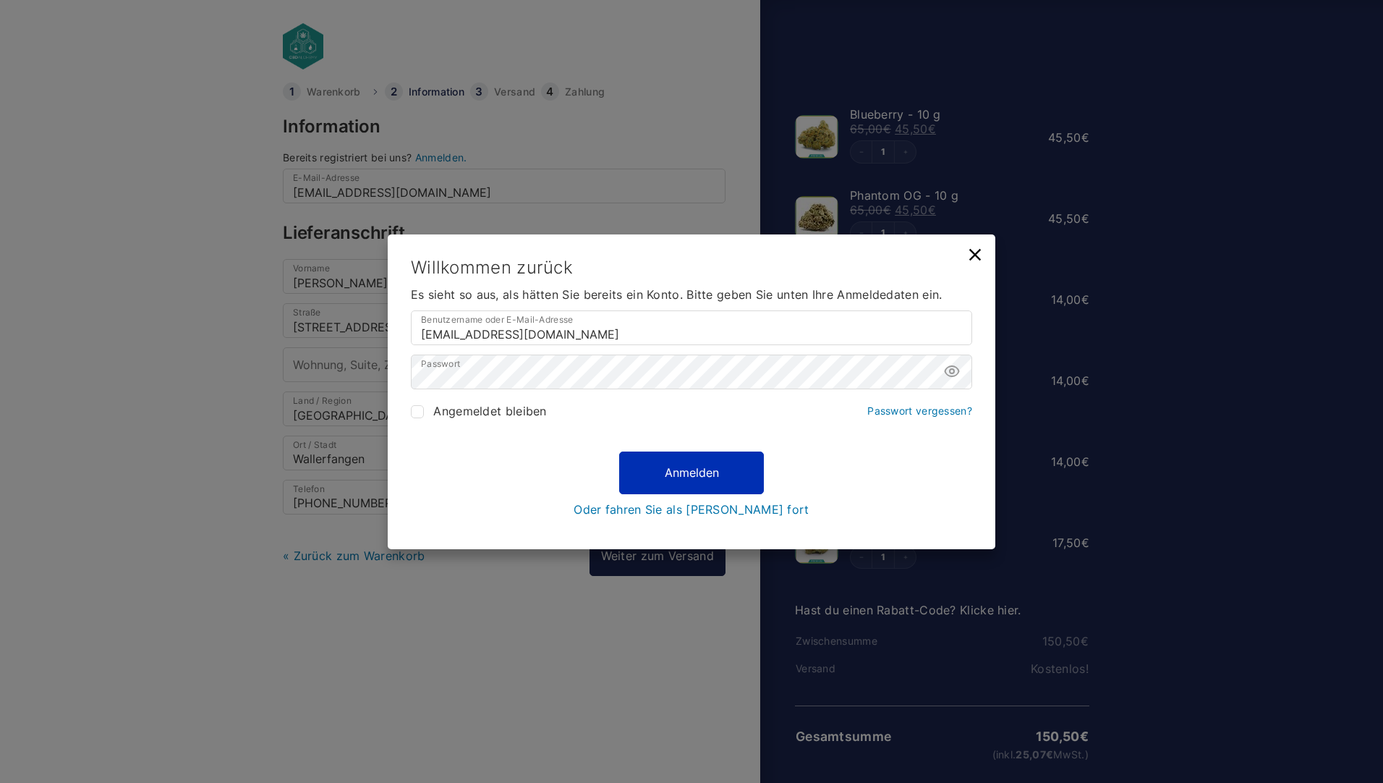
click at [741, 480] on button "Anmelden" at bounding box center [691, 472] width 145 height 42
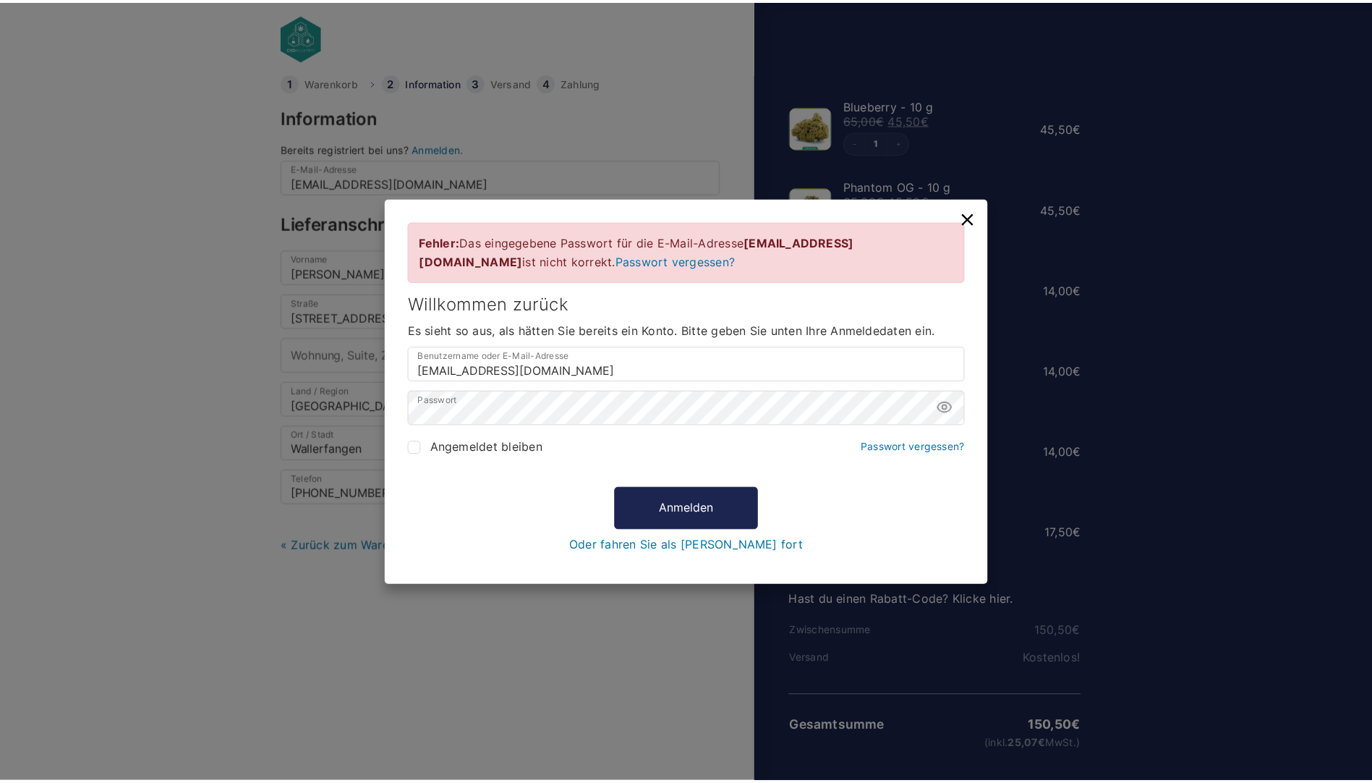
scroll to position [10, 0]
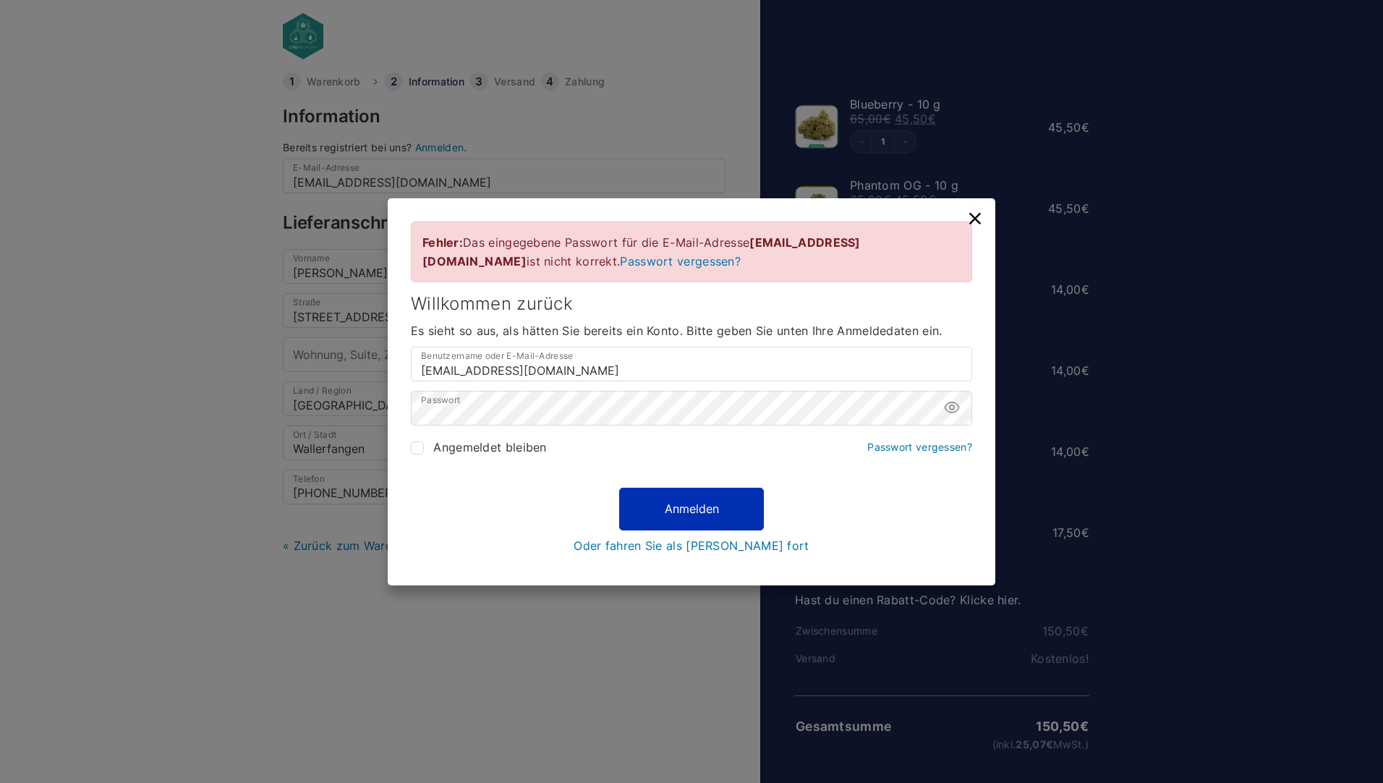
click at [695, 495] on button "Anmelden" at bounding box center [691, 508] width 145 height 42
click at [958, 404] on icon at bounding box center [951, 407] width 17 height 17
click at [660, 498] on button "Anmelden" at bounding box center [691, 508] width 145 height 42
click at [662, 501] on button "Anmelden" at bounding box center [691, 508] width 145 height 42
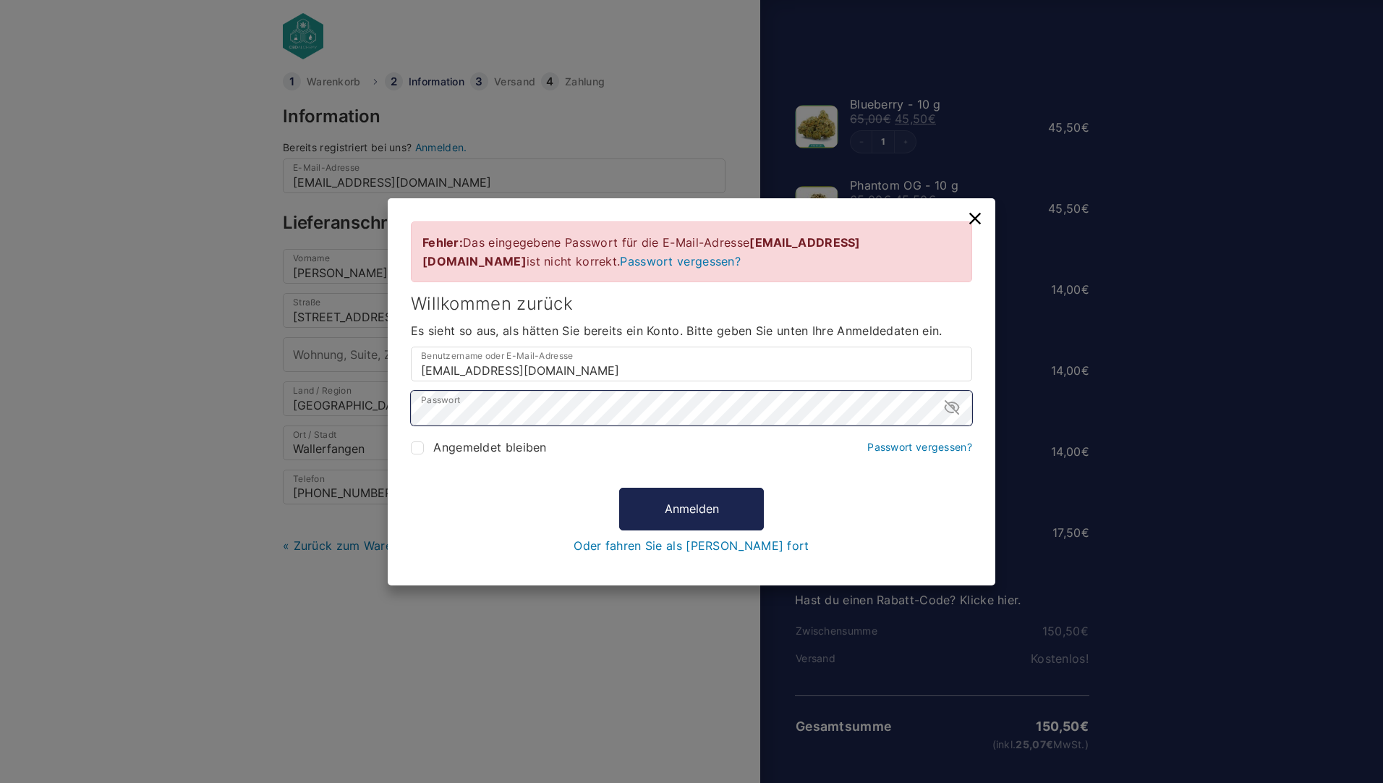
click at [174, 406] on div "Fehler: Das eingegebene Passwort für die E-Mail-Adresse phil.lein@outlook.de is…" at bounding box center [691, 391] width 1383 height 783
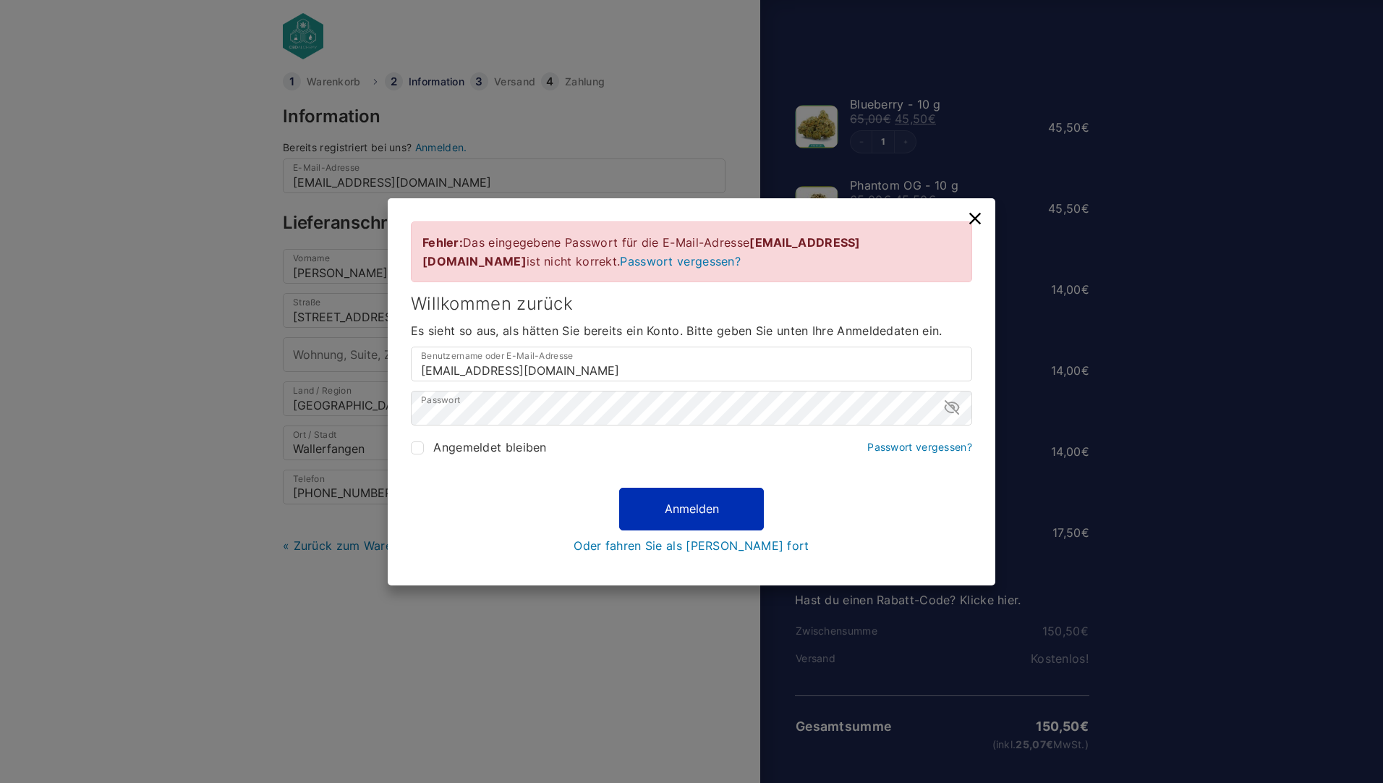
click at [641, 520] on button "Anmelden" at bounding box center [691, 508] width 145 height 42
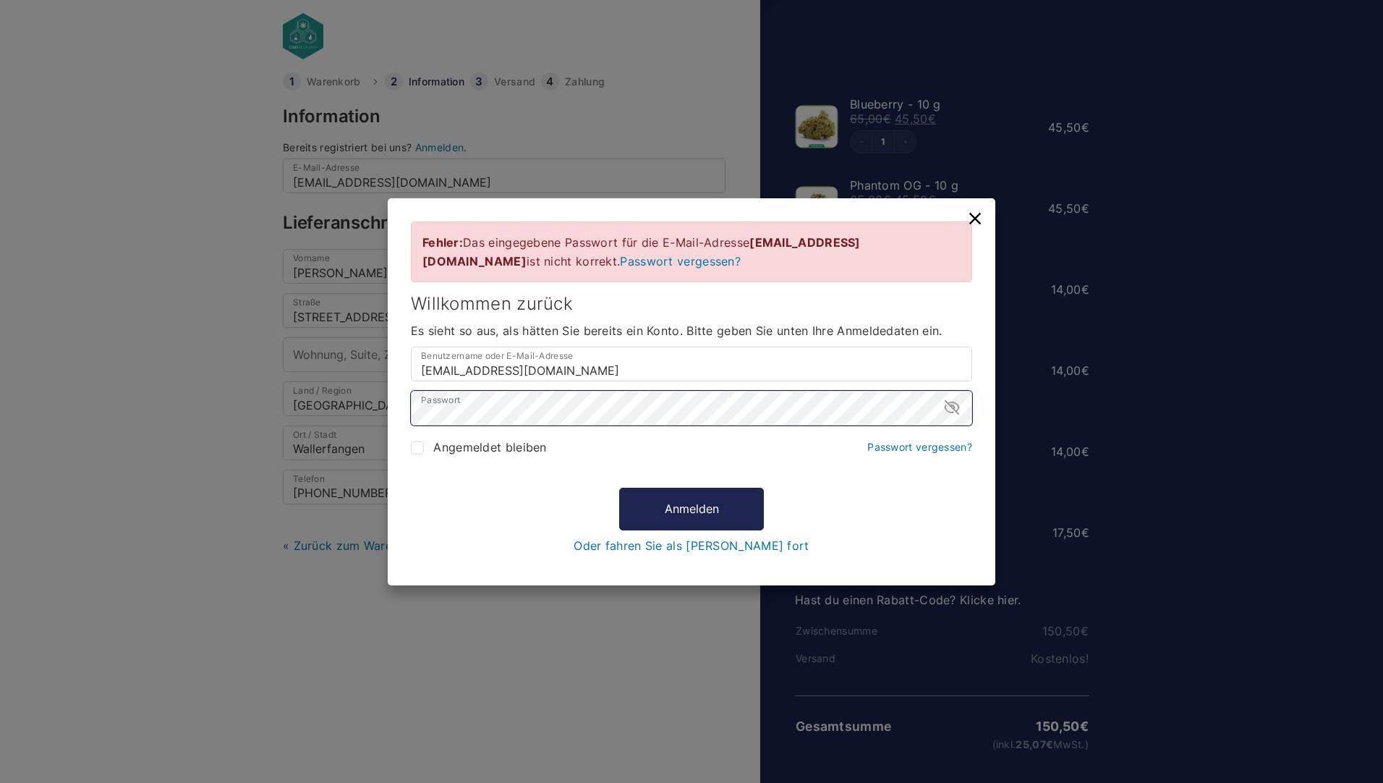
click at [352, 414] on div "Fehler: Das eingegebene Passwort für die E-Mail-Adresse phil.lein@outlook.de is…" at bounding box center [691, 391] width 1383 height 783
click at [926, 445] on link "Passwort vergessen?" at bounding box center [919, 446] width 105 height 12
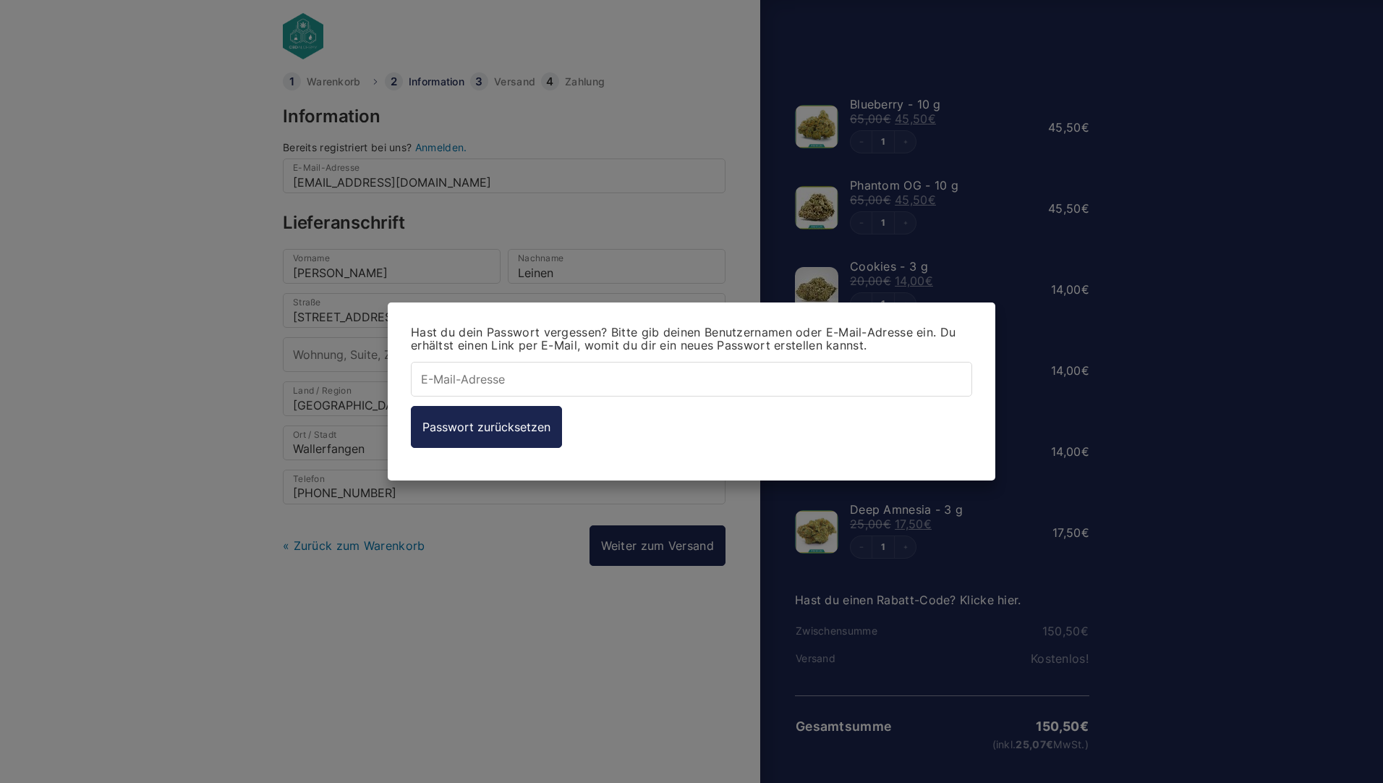
type input "phil.lein@outlook.de"
click at [475, 431] on button "Passwort zurücksetzen" at bounding box center [486, 427] width 151 height 42
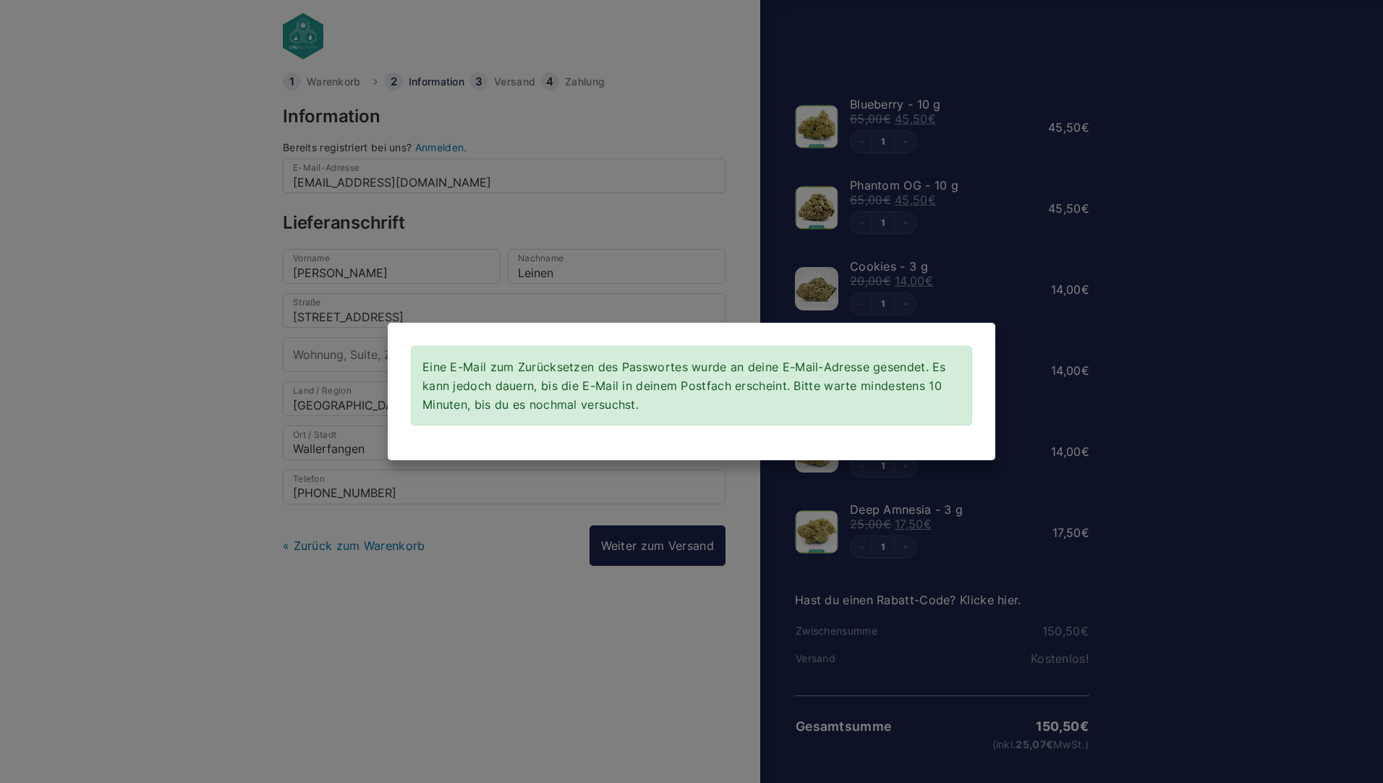
click at [645, 440] on div "Eine E-Mail zum Zurücksetzen des Passwortes wurde an deine E-Mail-Adresse gesen…" at bounding box center [692, 391] width 608 height 137
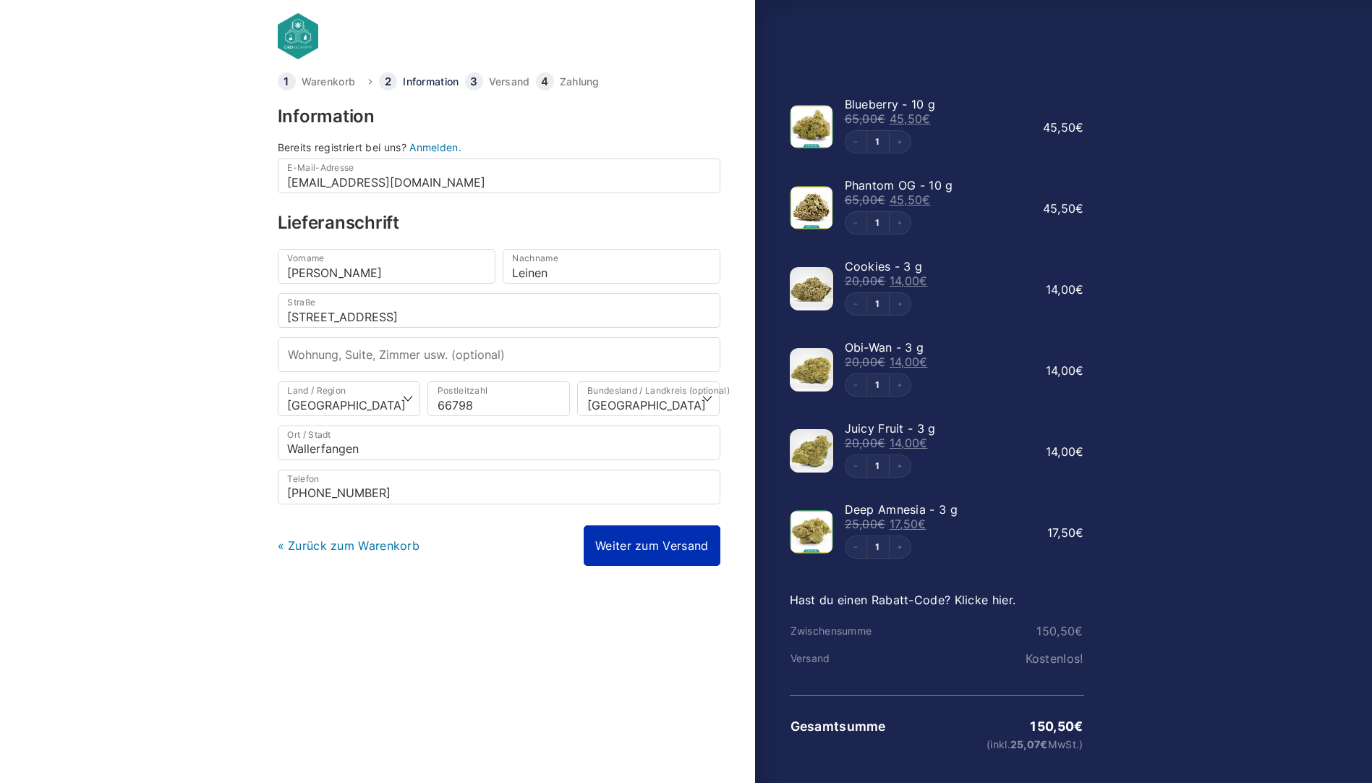
click at [655, 548] on link "Weiter zum Versand" at bounding box center [652, 545] width 136 height 41
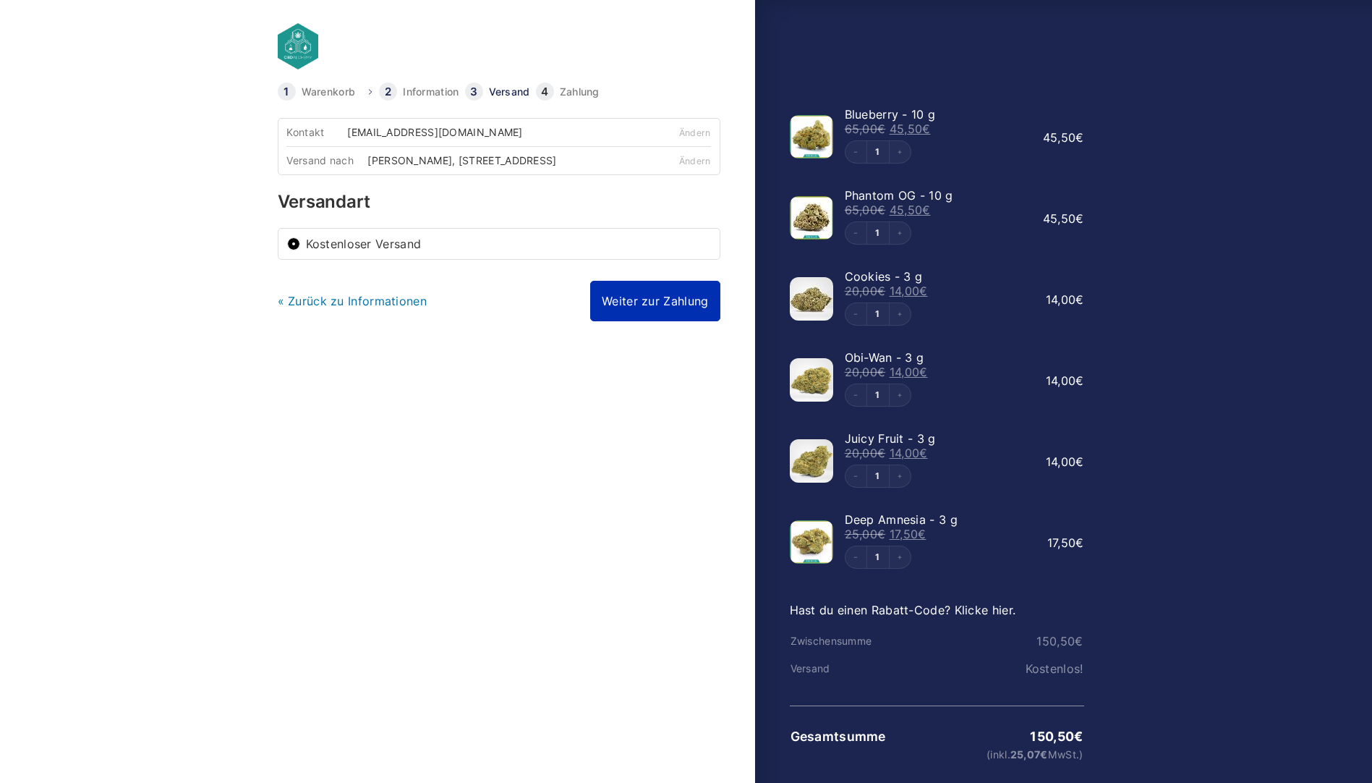
click at [676, 310] on link "Weiter zur Zahlung" at bounding box center [654, 301] width 129 height 41
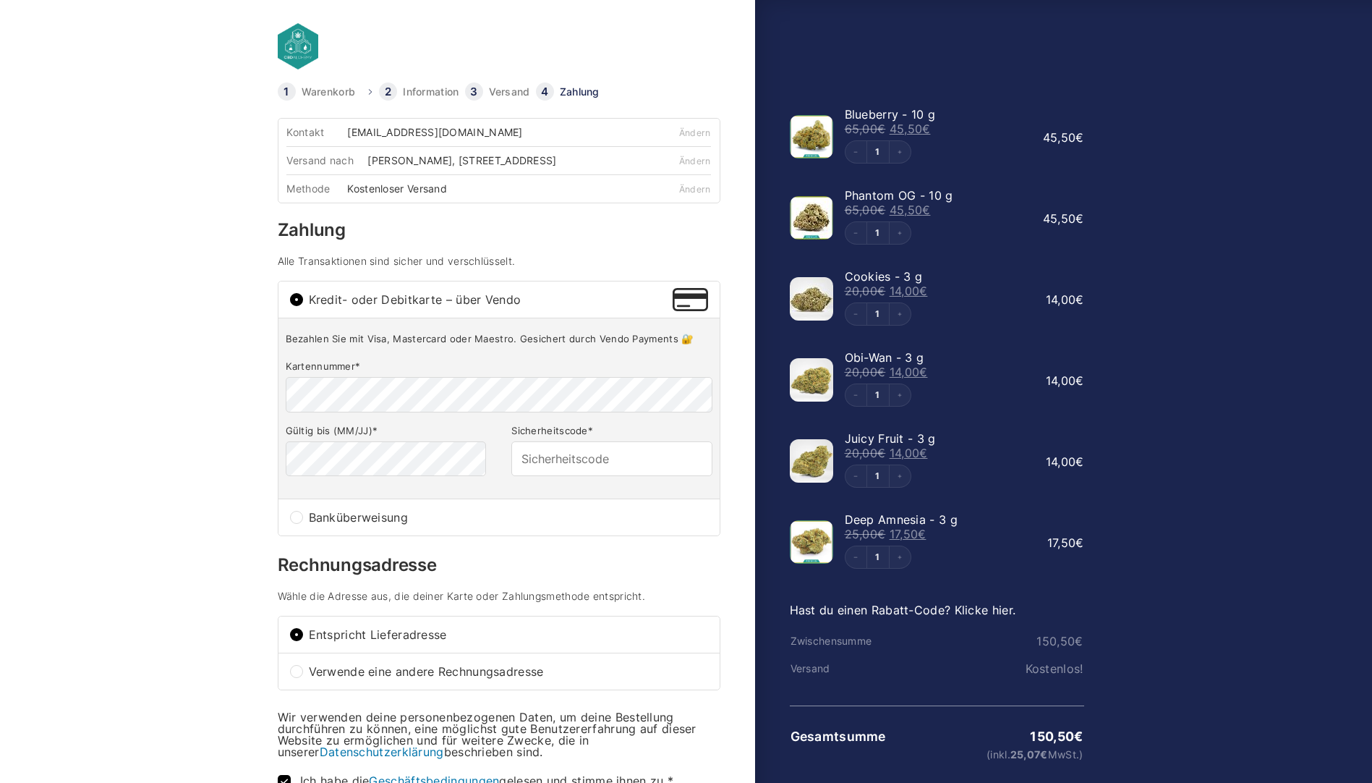
click at [301, 535] on div "Banküberweisung" at bounding box center [498, 517] width 441 height 36
radio input "true"
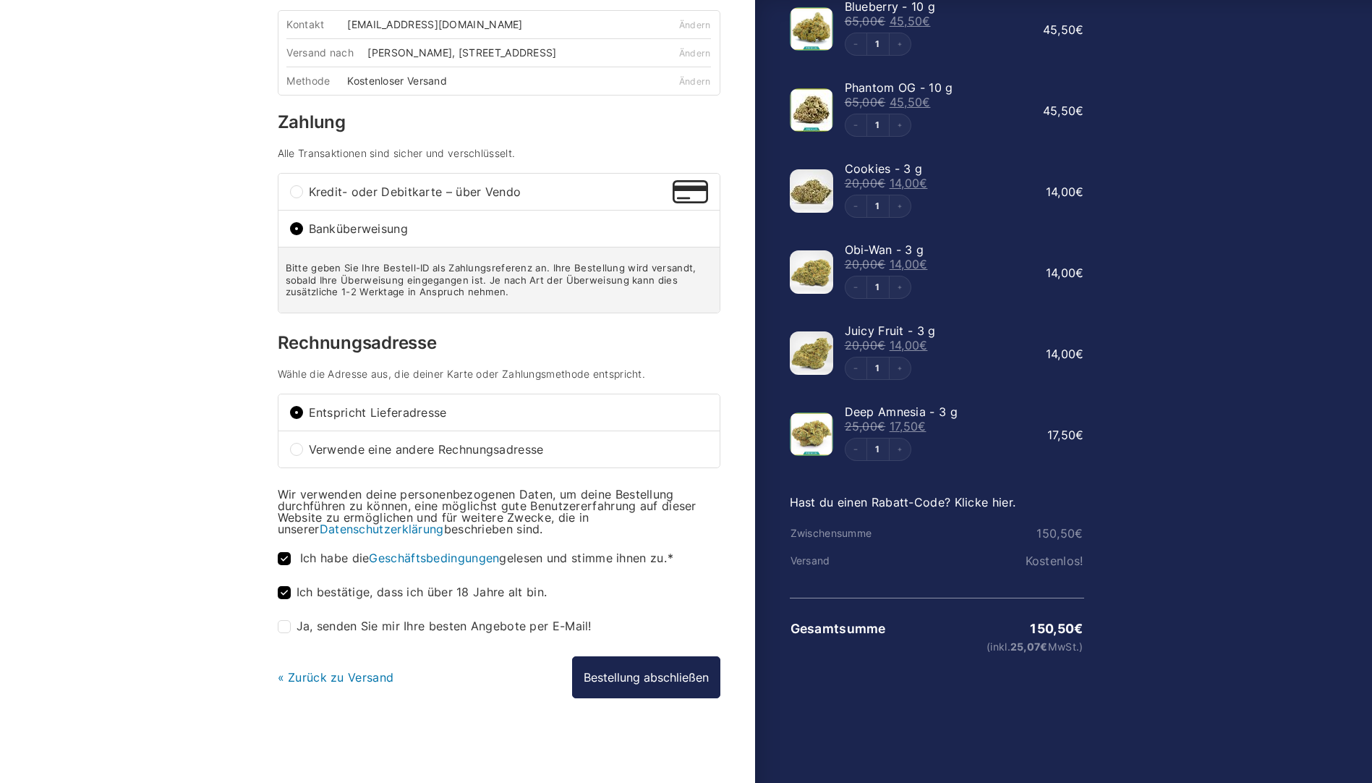
scroll to position [118, 0]
click at [607, 670] on button "Bestellung abschließen" at bounding box center [646, 677] width 148 height 42
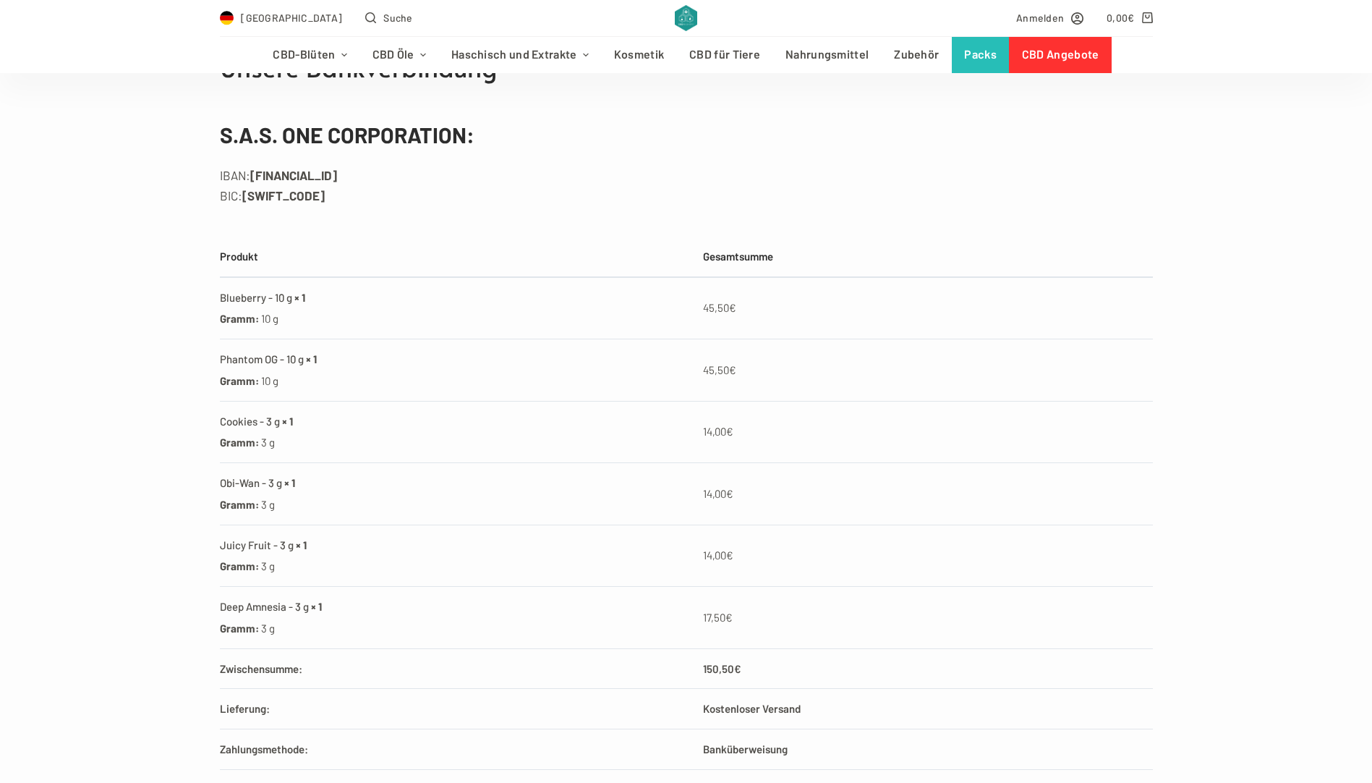
scroll to position [579, 0]
